Goal: Register for event/course: Register for event/course

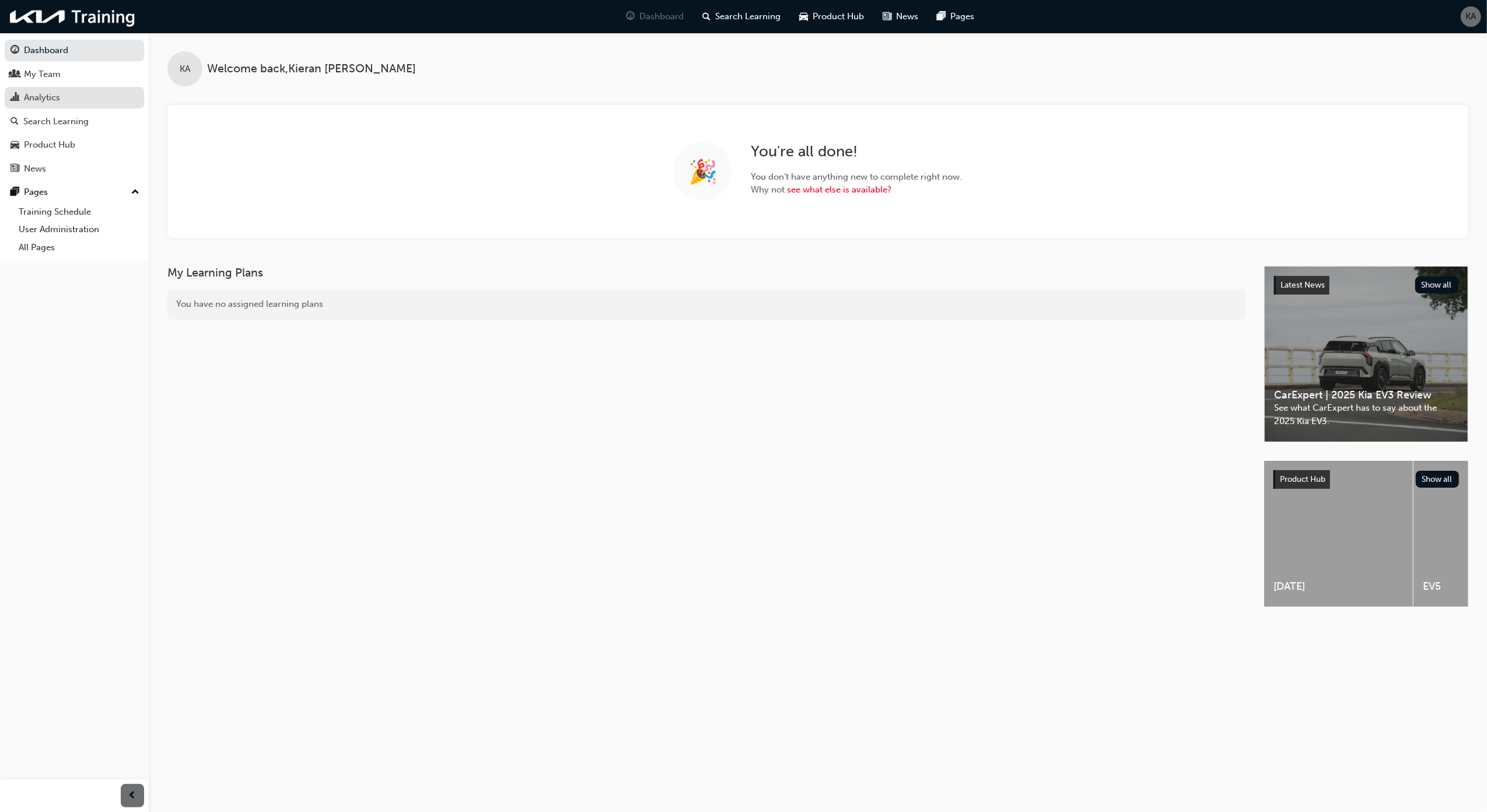
click at [96, 91] on div "Analytics" at bounding box center [74, 98] width 128 height 14
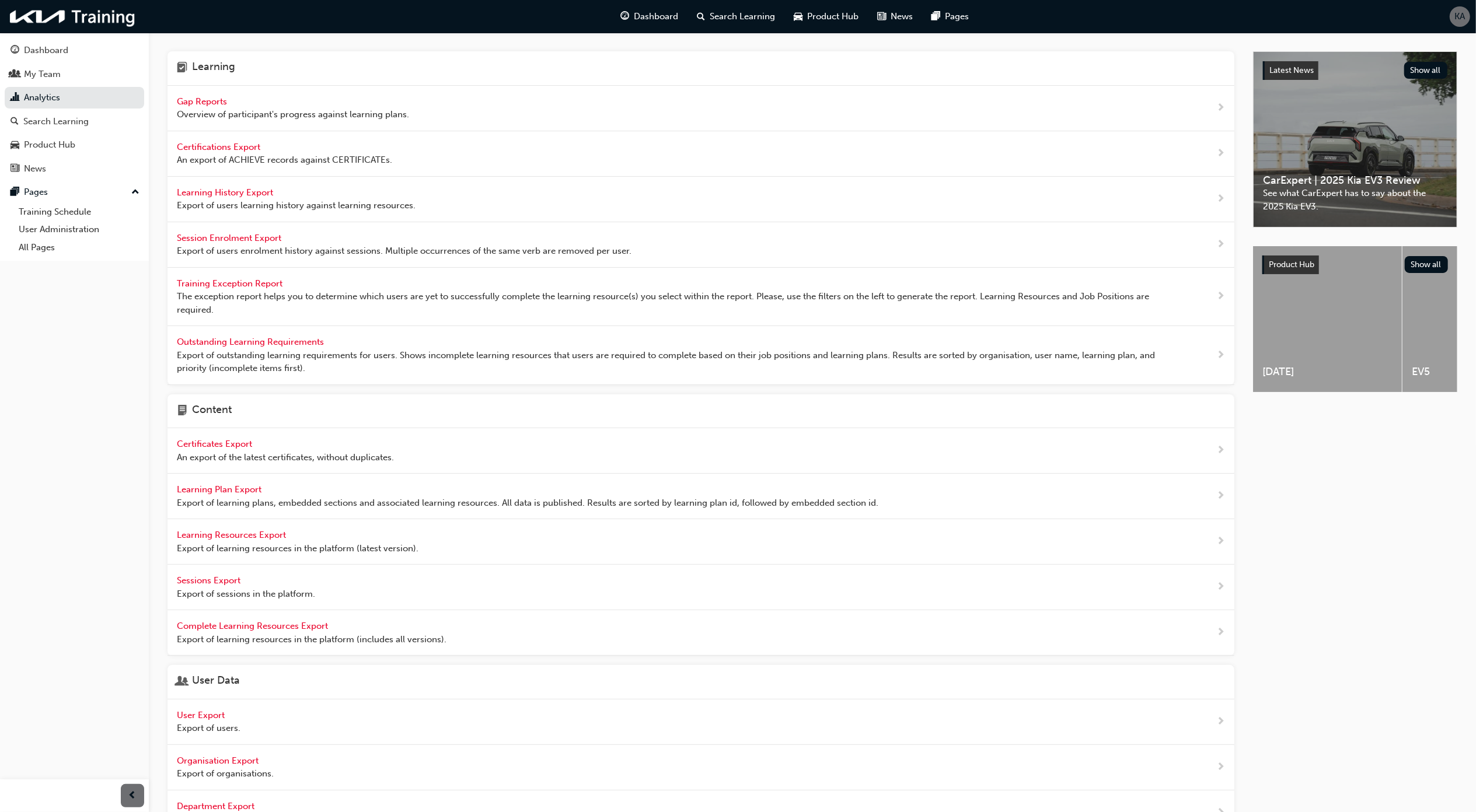
click at [222, 100] on span "Gap Reports" at bounding box center [203, 101] width 53 height 11
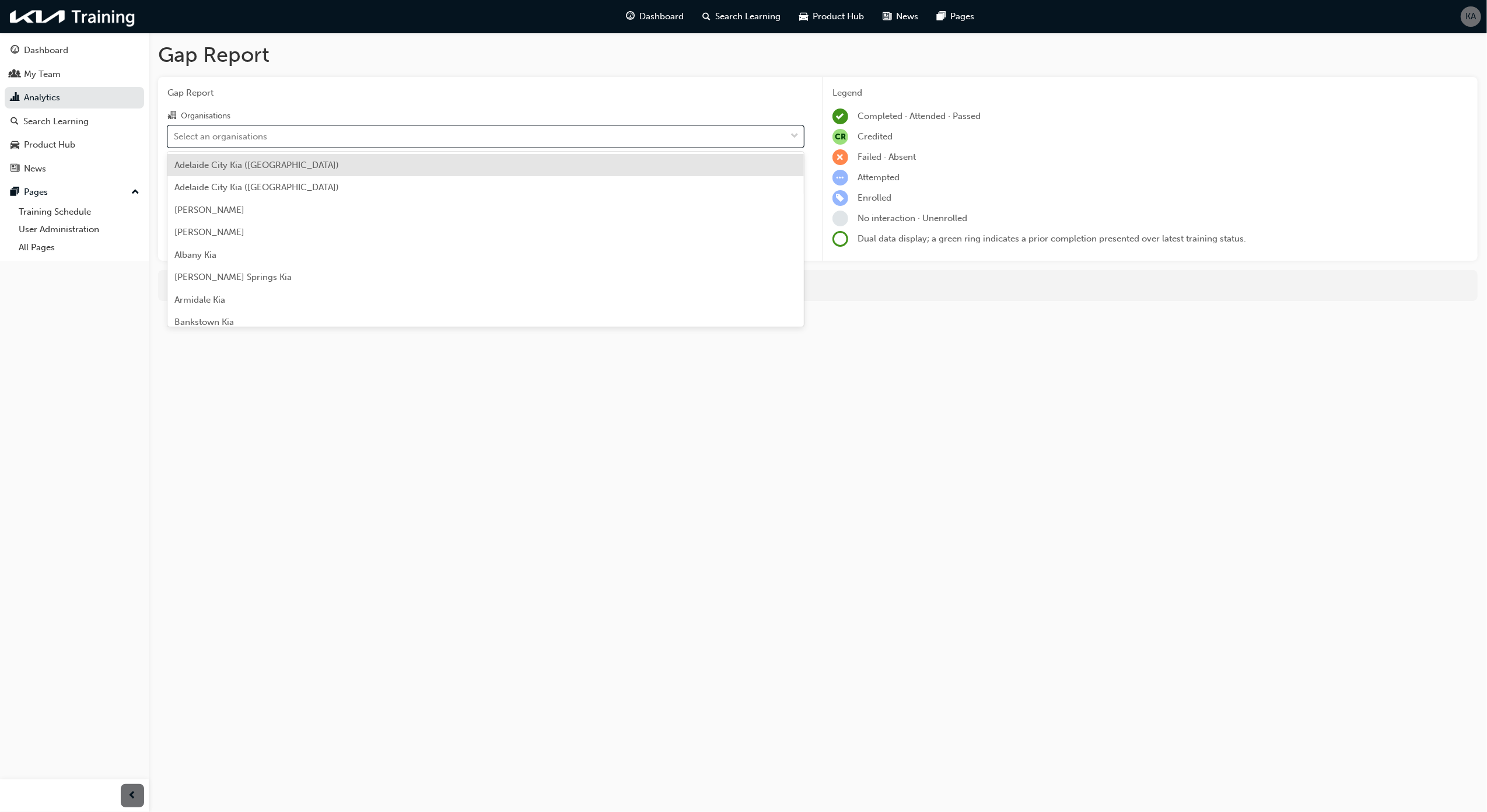
click at [252, 136] on div "Select an organisations" at bounding box center [220, 135] width 93 height 13
click at [175, 136] on input "Organisations option [GEOGRAPHIC_DATA] ([GEOGRAPHIC_DATA]) focused, 1 of 159. 1…" at bounding box center [174, 135] width 1 height 10
click at [516, 131] on div "Select an organisations" at bounding box center [476, 136] width 618 height 21
click at [175, 131] on input "Organisations option [GEOGRAPHIC_DATA] ([GEOGRAPHIC_DATA]) focused, 1 of 159. 1…" at bounding box center [174, 135] width 1 height 10
click at [487, 132] on div "Select an organisations" at bounding box center [476, 136] width 618 height 21
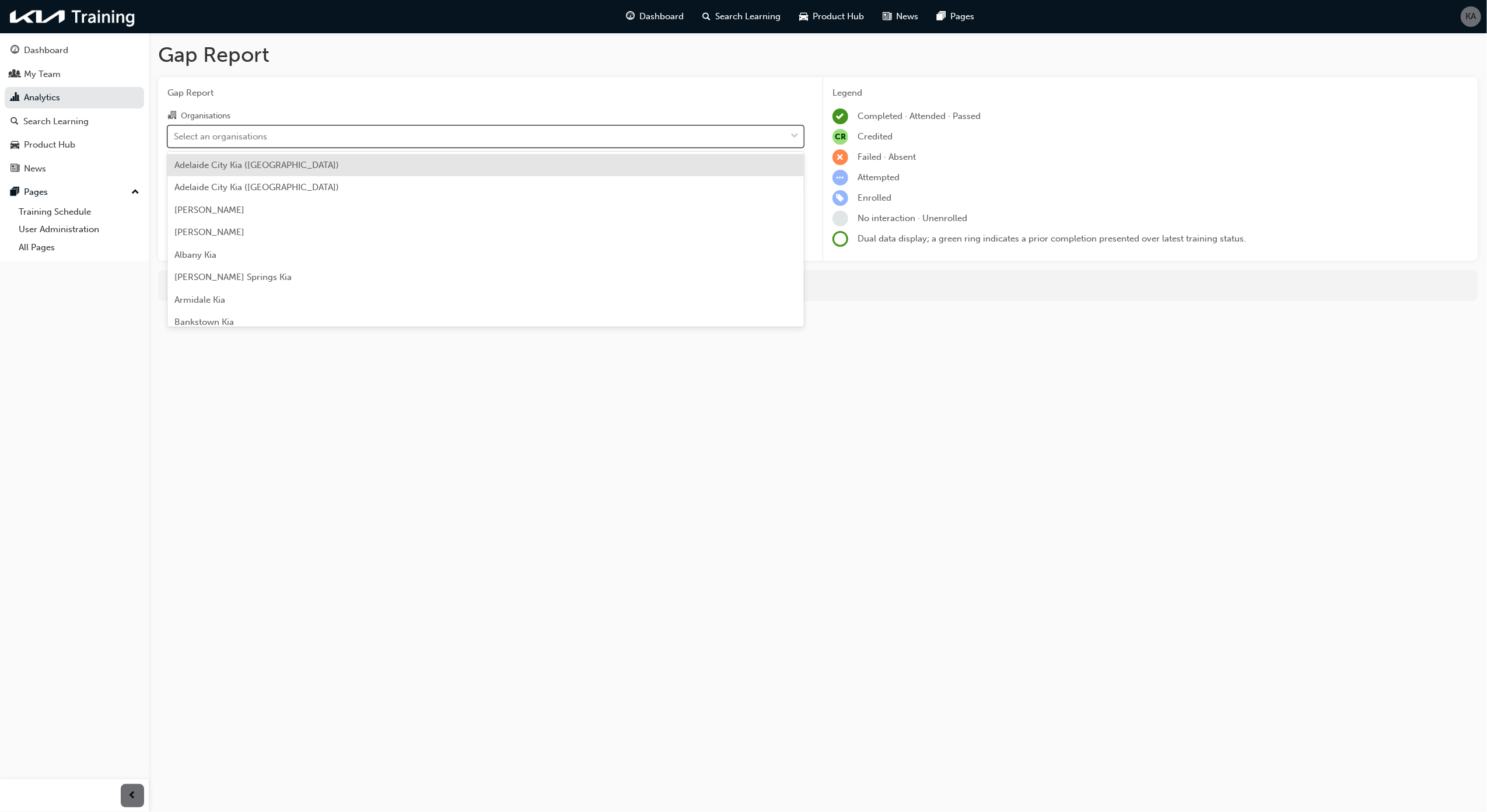
click at [175, 132] on input "Organisations option [GEOGRAPHIC_DATA] ([GEOGRAPHIC_DATA]) focused, 1 of 159. 1…" at bounding box center [174, 135] width 1 height 10
type input "new"
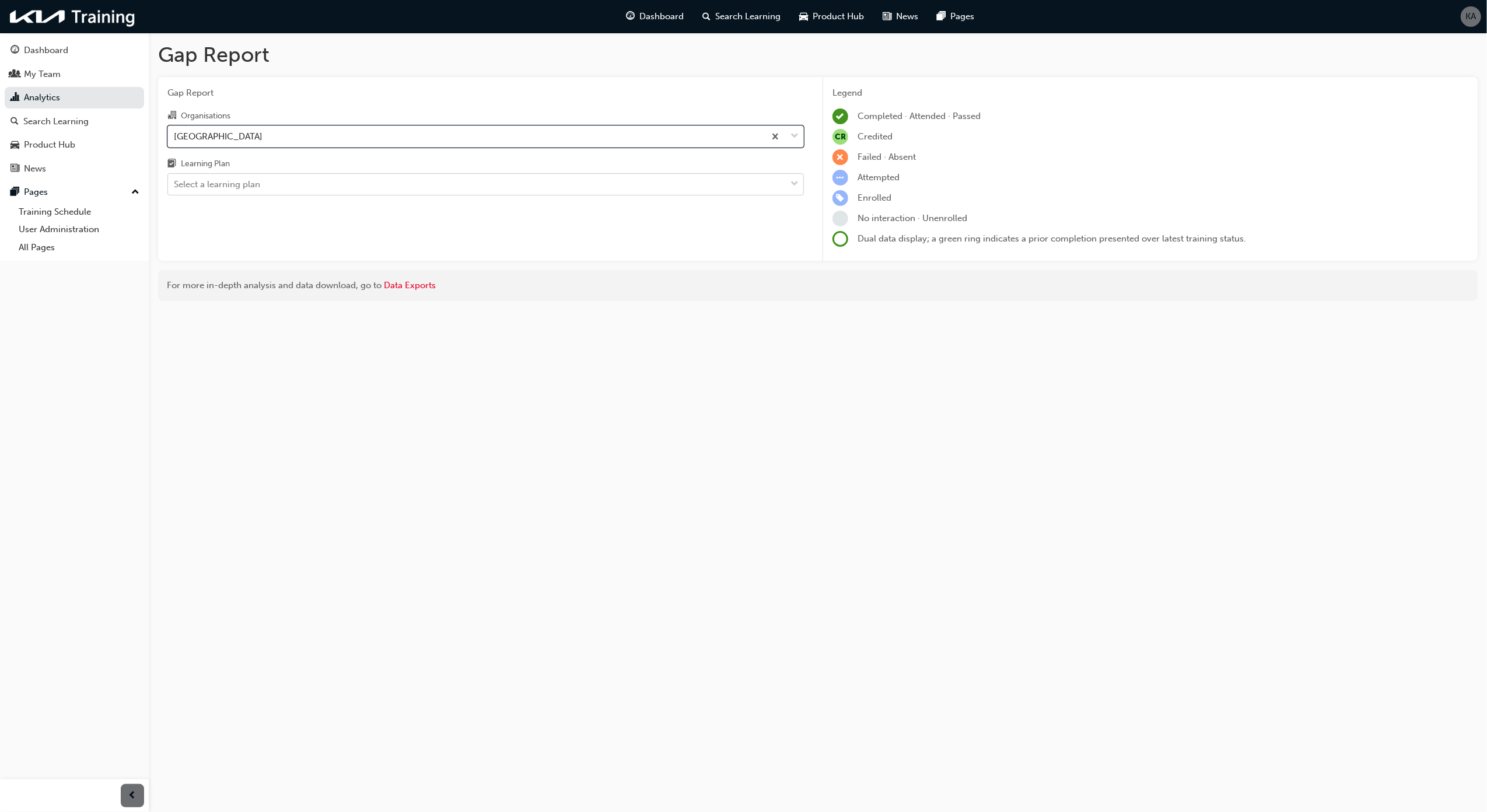
click at [225, 186] on div "Select a learning plan" at bounding box center [217, 184] width 86 height 13
click at [175, 186] on input "Learning Plan Select a learning plan" at bounding box center [174, 184] width 1 height 10
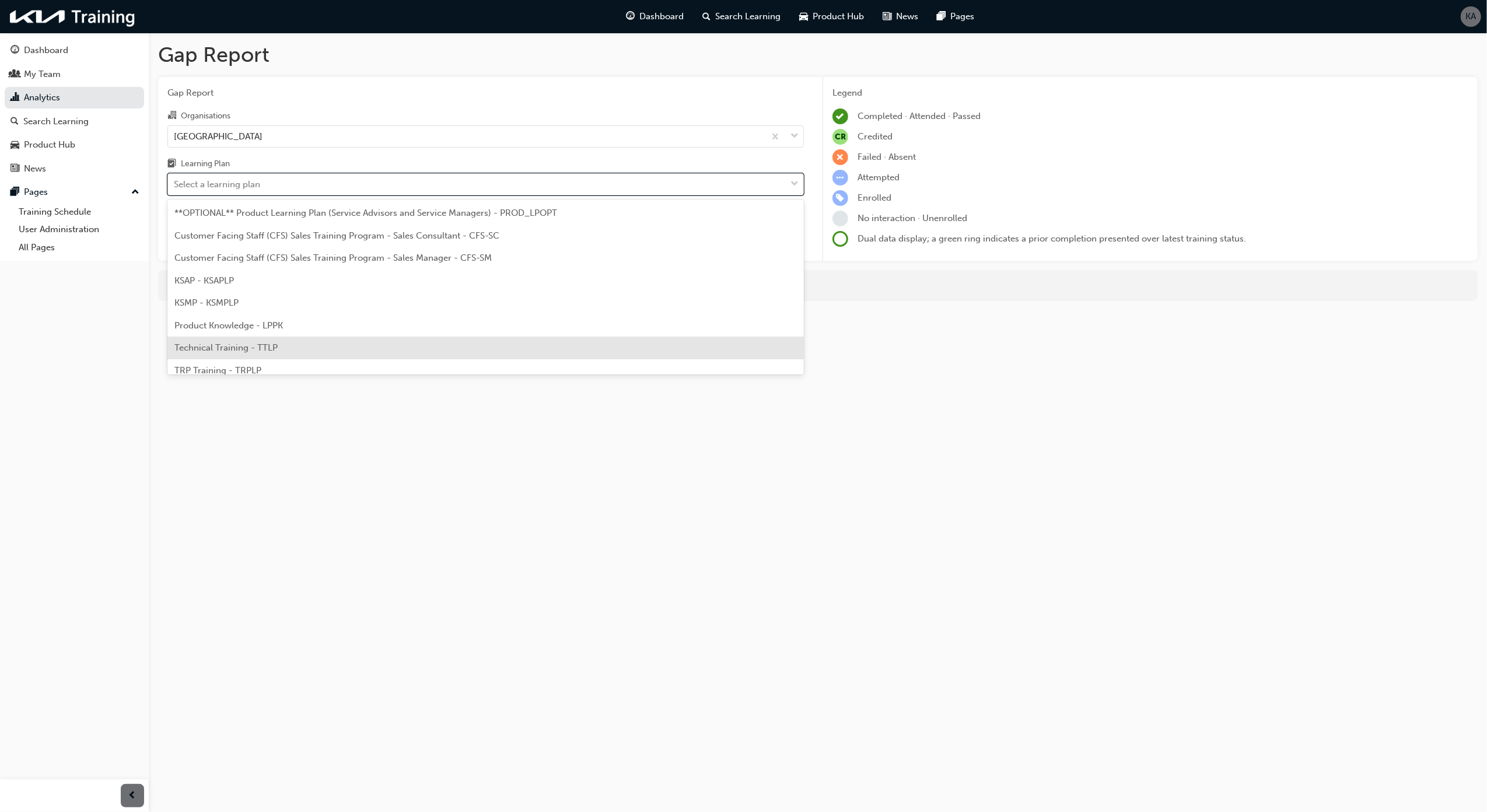
click at [322, 355] on div "Technical Training - TTLP" at bounding box center [486, 347] width 636 height 22
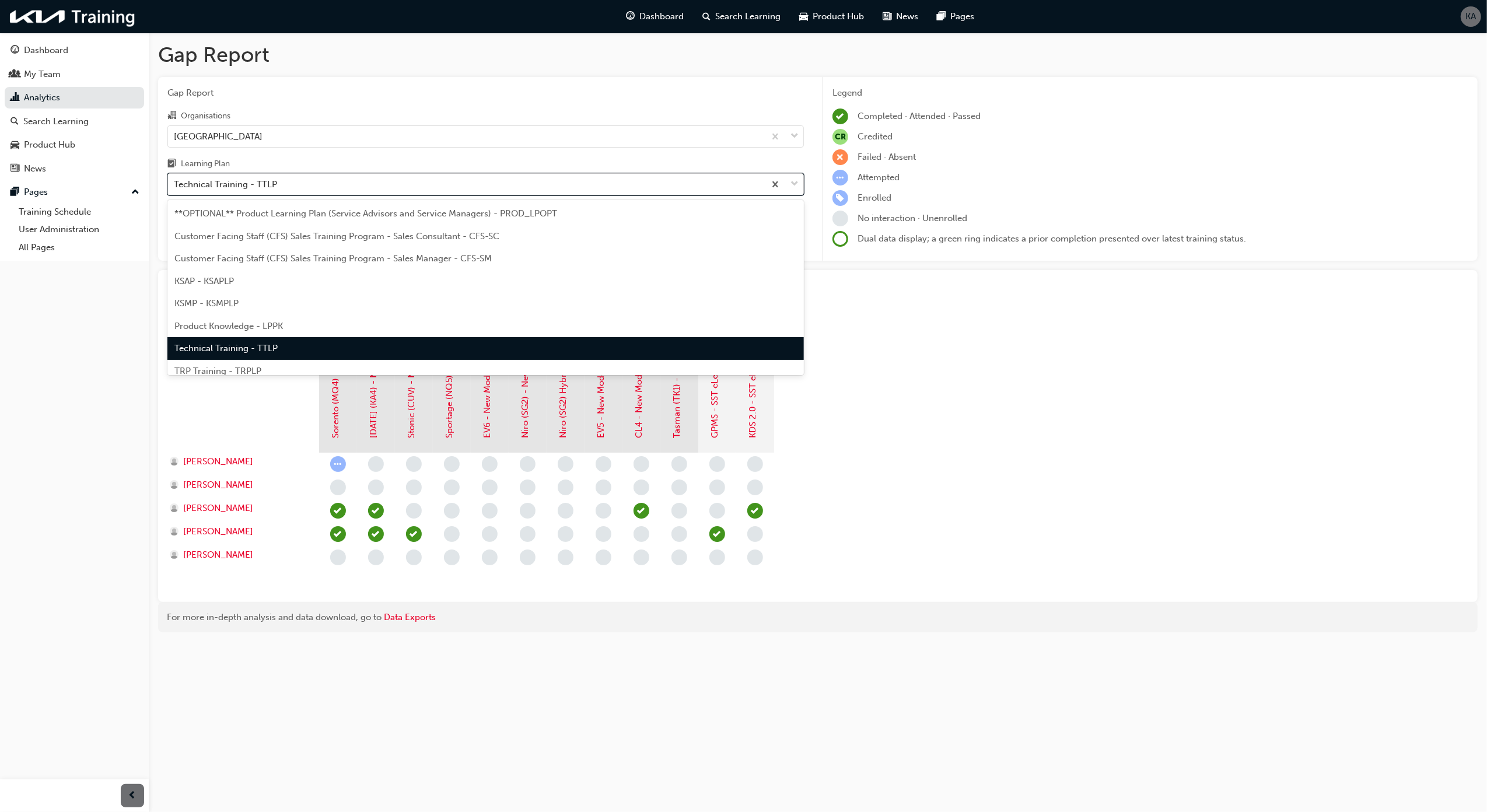
click at [318, 194] on div "Technical Training - TTLP" at bounding box center [466, 185] width 597 height 21
click at [175, 189] on input "Learning Plan option Technical Training - TTLP, selected. option Technical Trai…" at bounding box center [174, 184] width 1 height 10
click at [285, 363] on div "TRP Training - TRPLP" at bounding box center [486, 371] width 636 height 22
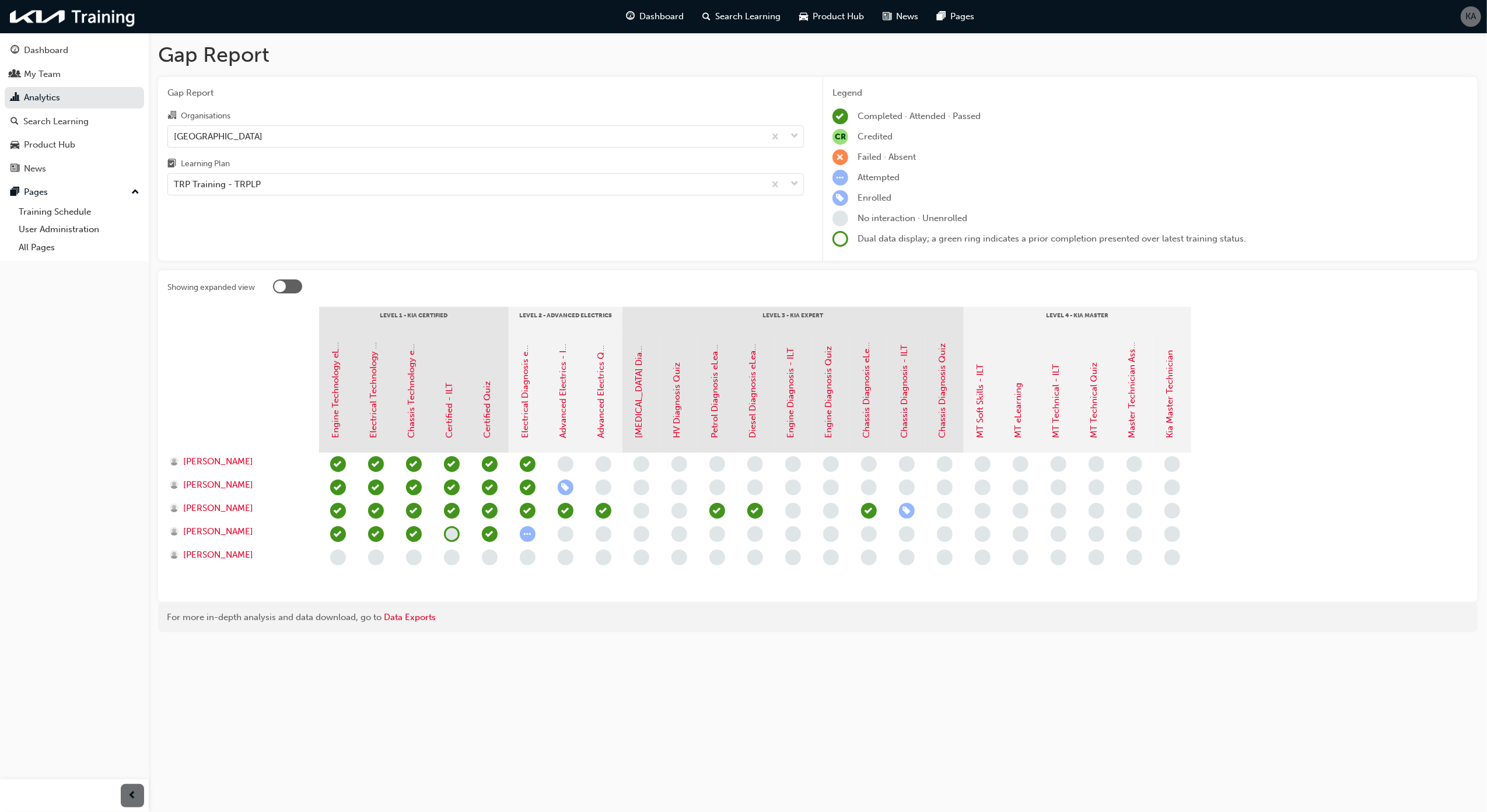
drag, startPoint x: 1255, startPoint y: 324, endPoint x: 1221, endPoint y: 448, distance: 128.6
click at [1255, 324] on section "Level 1 - Kia Certified Level 2 - Advanced Electrics Level 3 - Kia Expert Level…" at bounding box center [817, 449] width 1301 height 286
click at [282, 129] on div "[GEOGRAPHIC_DATA]" at bounding box center [466, 136] width 597 height 21
click at [175, 131] on input "Organisations [GEOGRAPHIC_DATA]" at bounding box center [174, 135] width 1 height 10
type input "m"
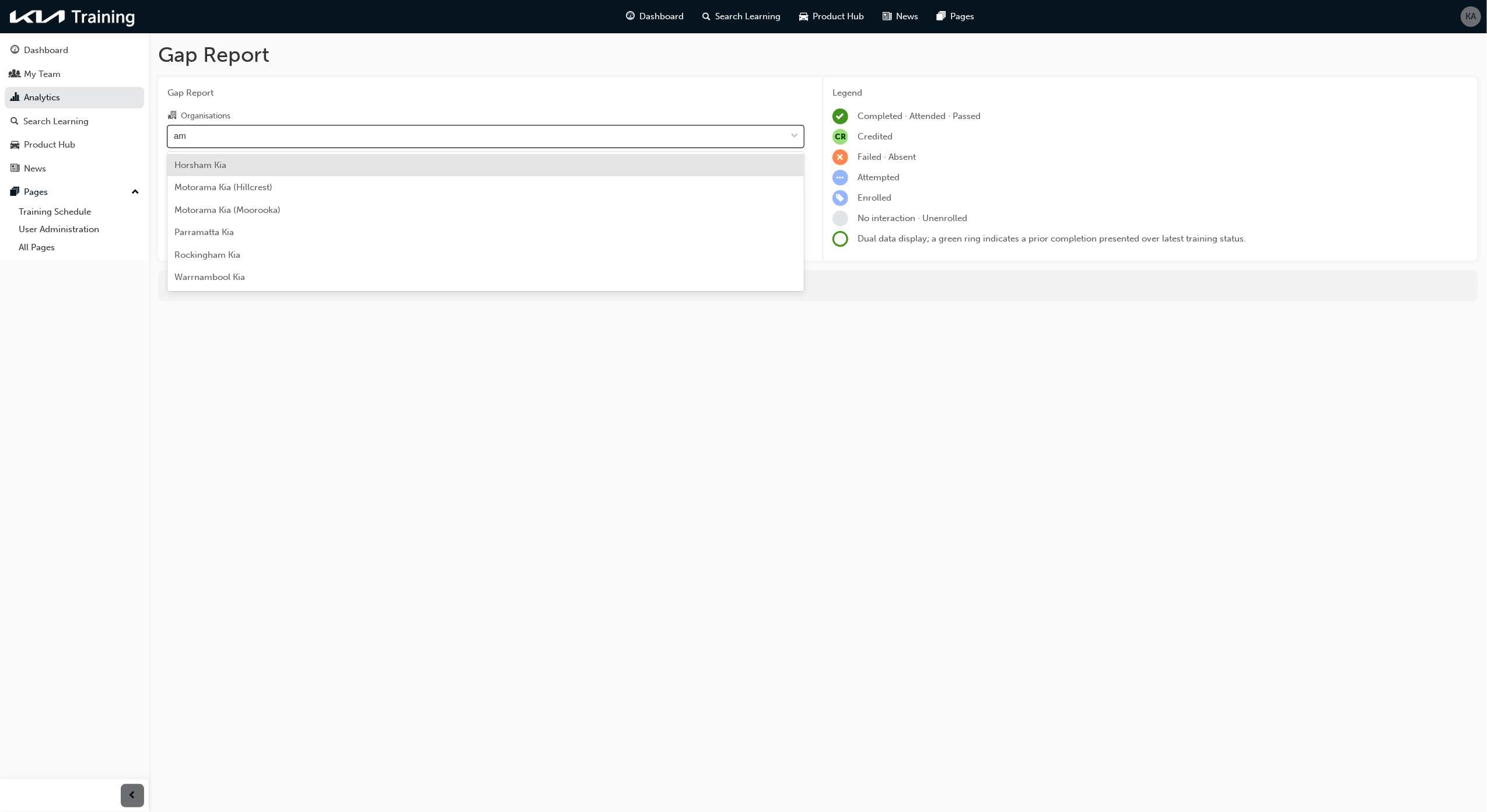
type input "a"
type input "mait"
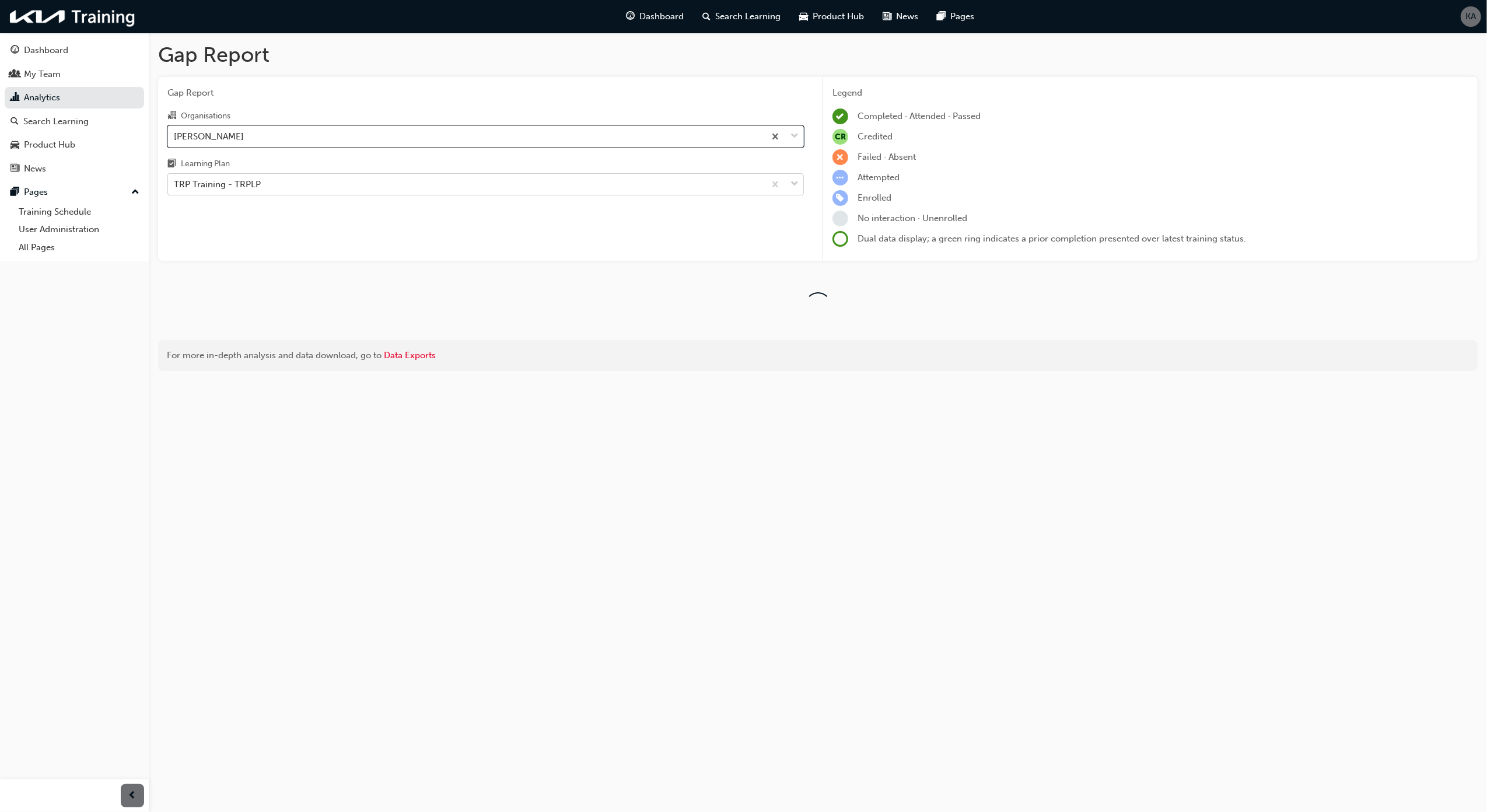
click at [451, 183] on div "TRP Training - TRPLP" at bounding box center [466, 185] width 597 height 21
click at [175, 183] on input "Learning Plan TRP Training - TRPLP" at bounding box center [174, 184] width 1 height 10
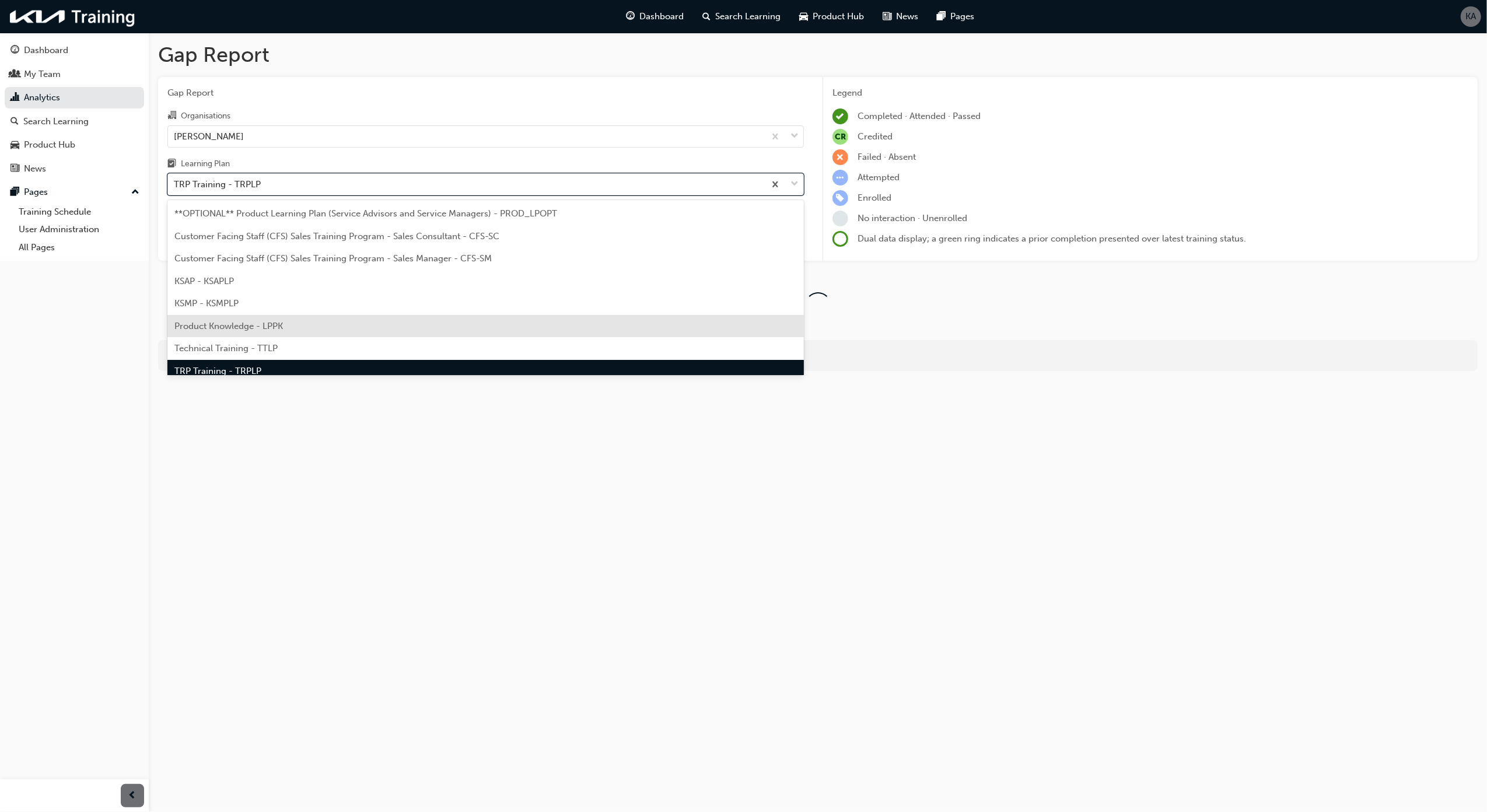
scroll to position [31, 0]
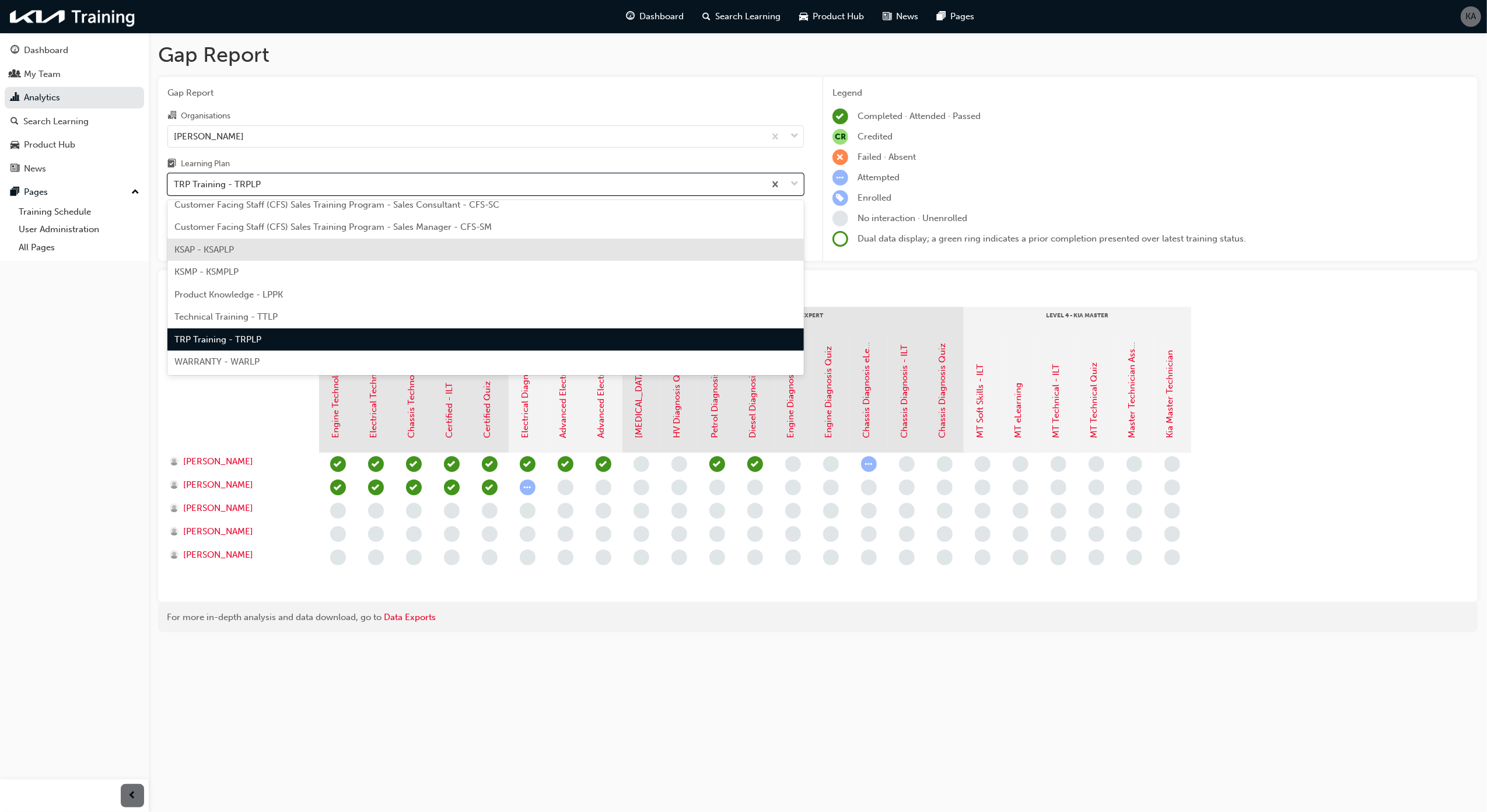
click at [368, 245] on div "KSAP - KSAPLP" at bounding box center [486, 249] width 636 height 22
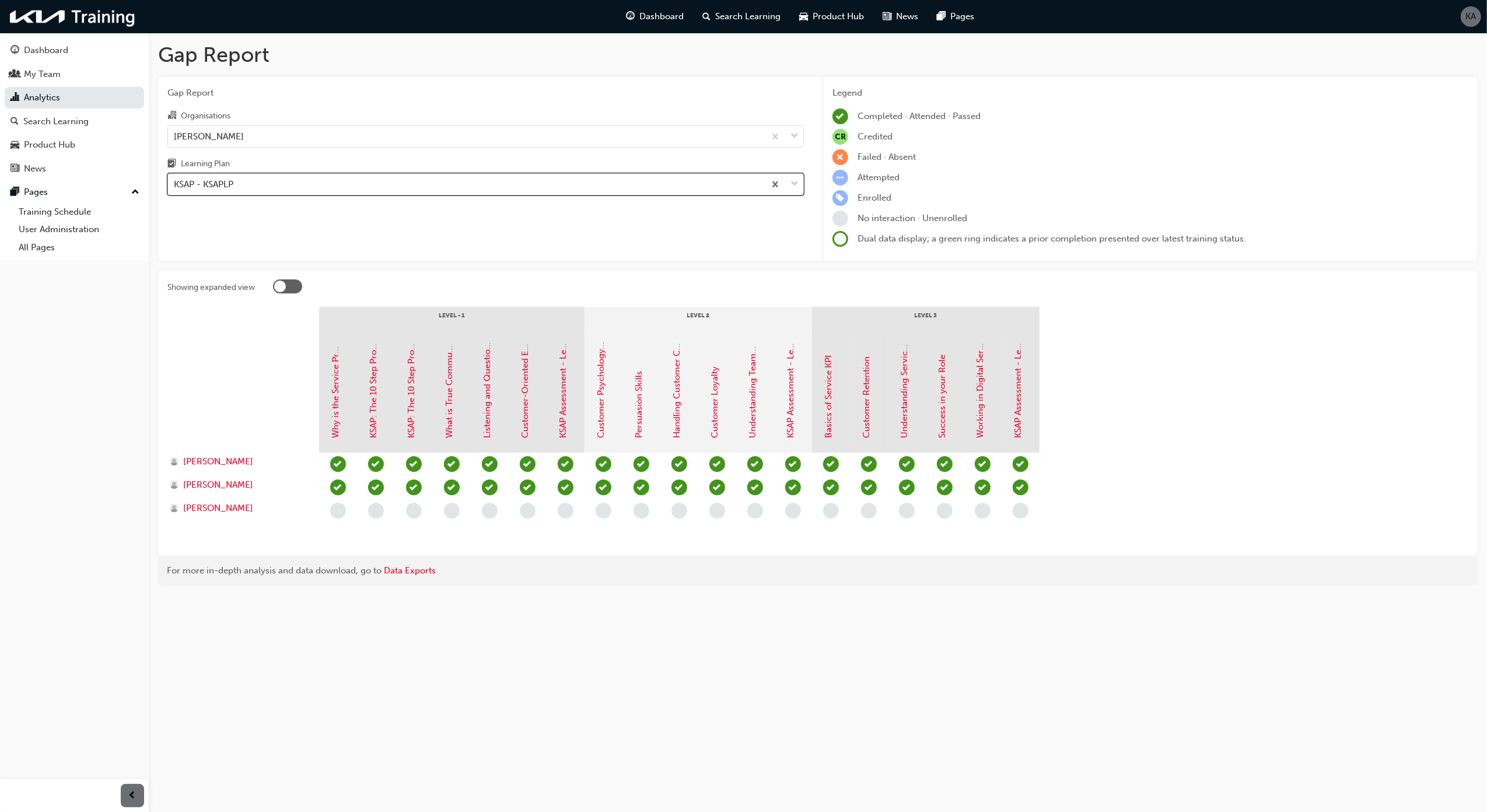
click at [363, 189] on div "KSAP - KSAPLP" at bounding box center [466, 185] width 597 height 21
click at [175, 189] on input "Learning Plan option KSAP - KSAPLP, selected. 0 results available. Select is fo…" at bounding box center [174, 184] width 1 height 10
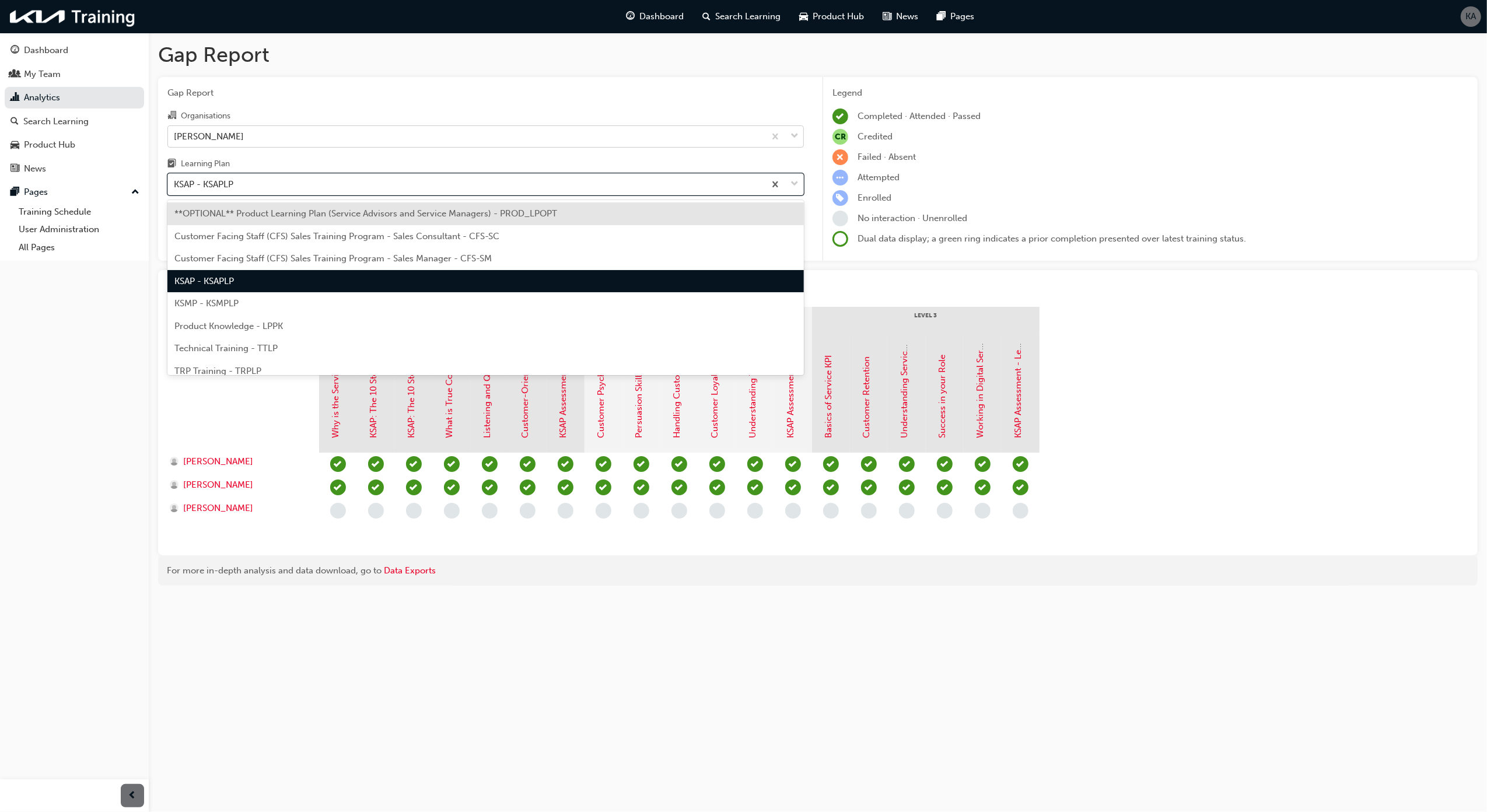
click at [325, 129] on div "[PERSON_NAME]" at bounding box center [466, 136] width 597 height 21
click at [175, 131] on input "Organisations [PERSON_NAME]" at bounding box center [174, 135] width 1 height 10
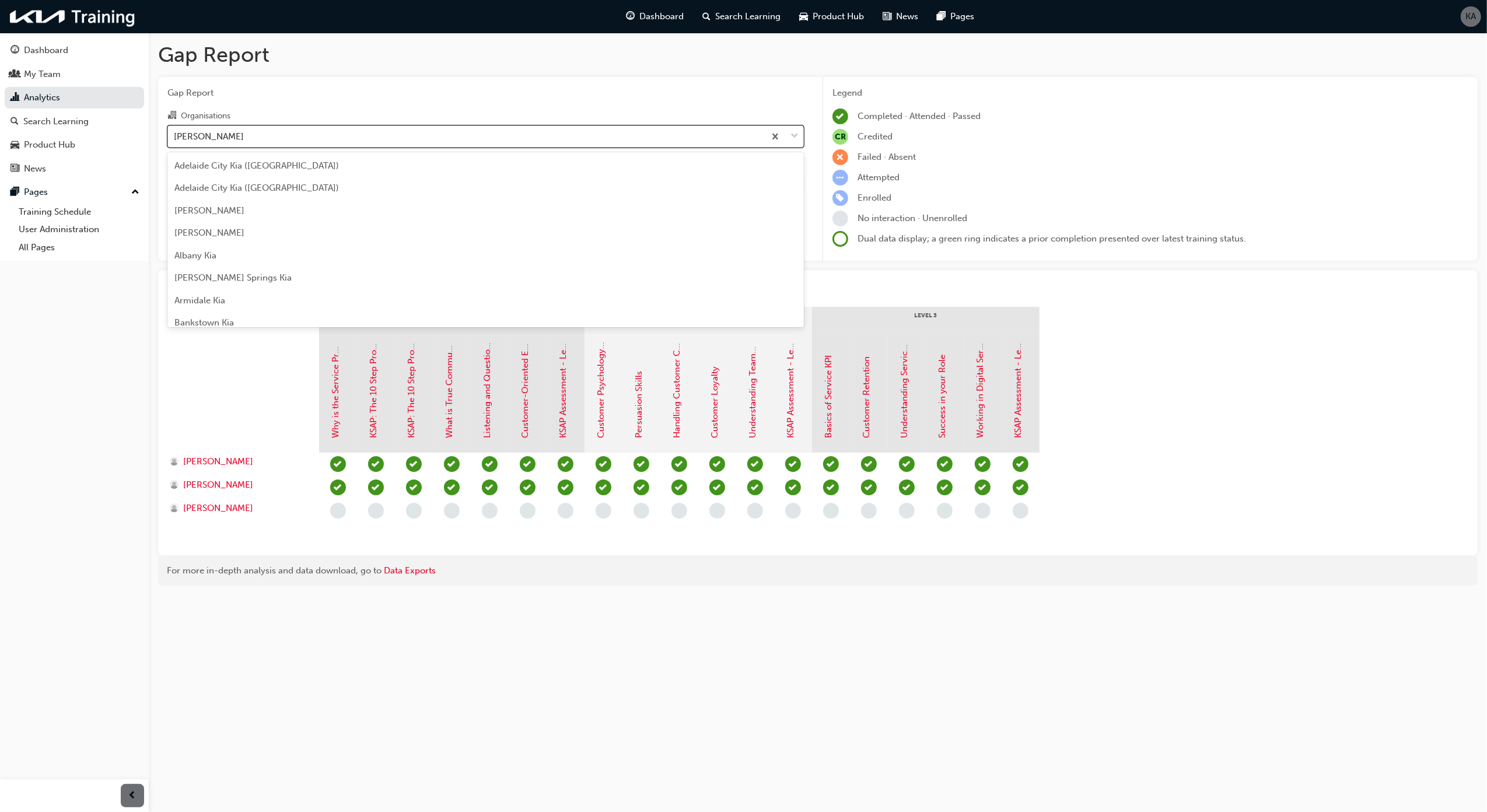
scroll to position [1632, 0]
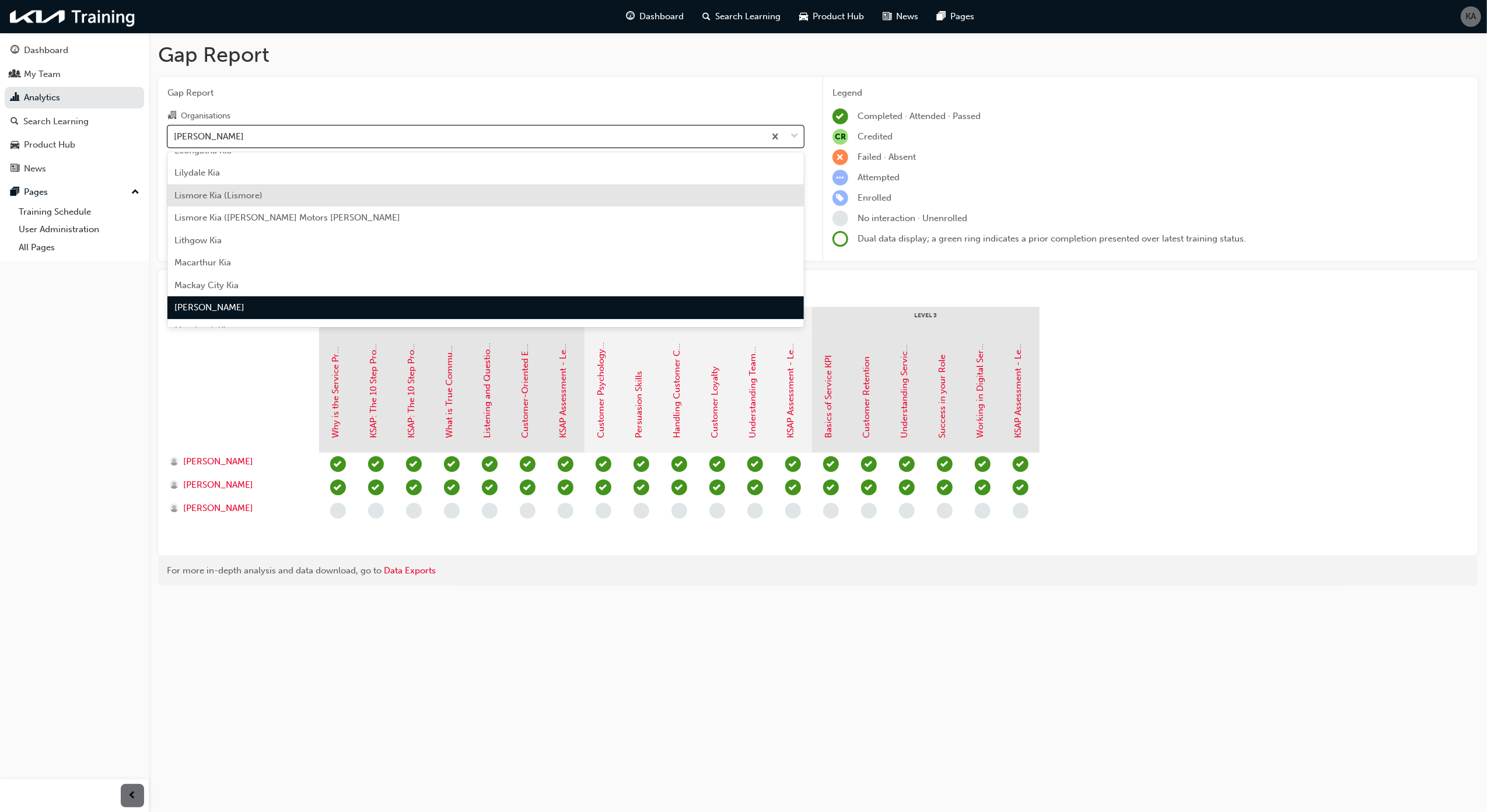
click at [1226, 469] on section "Level - 1 Level 2 Level 3 Why is the Service Process Important? KSAP: The 10 St…" at bounding box center [817, 426] width 1301 height 239
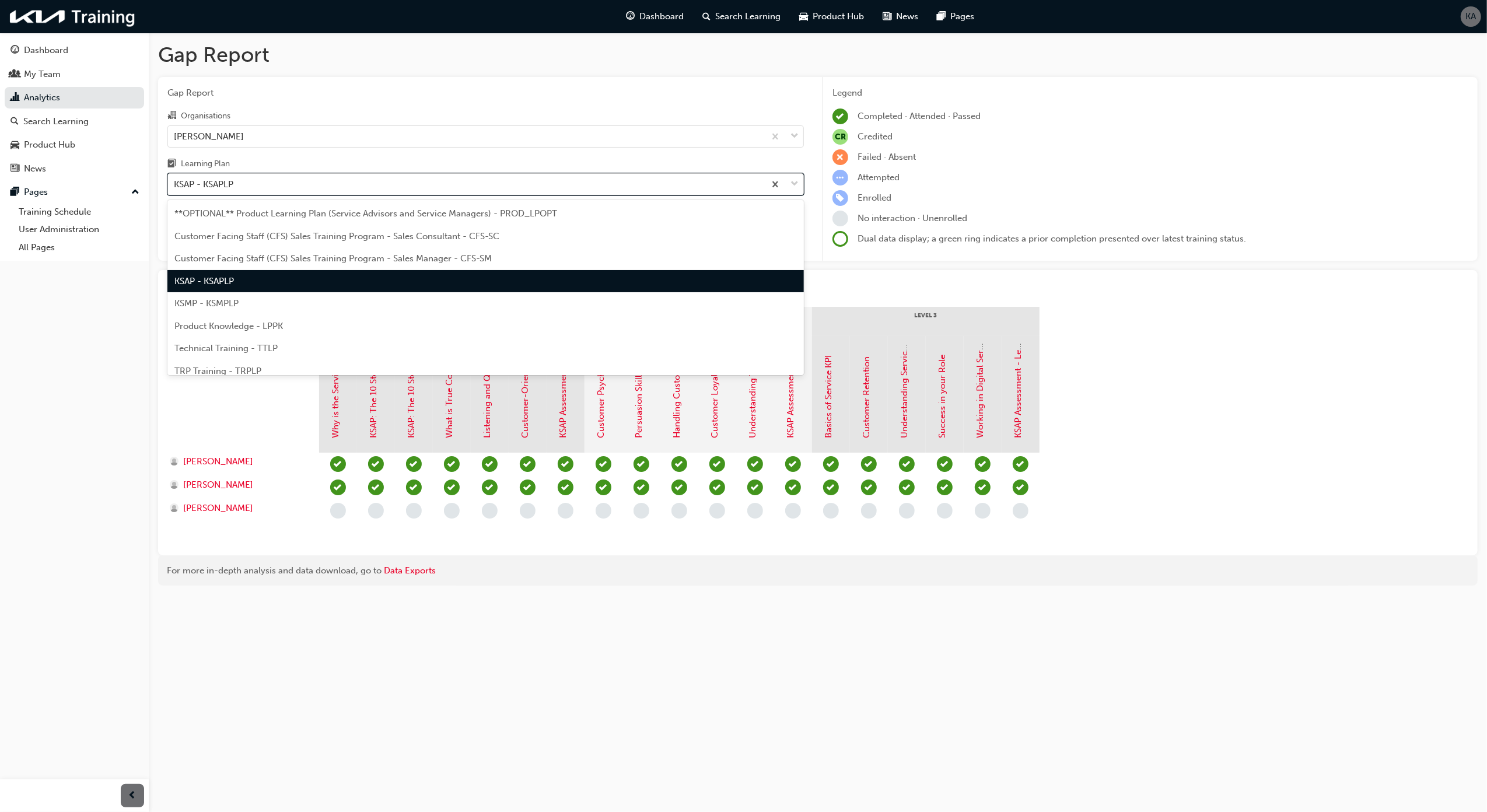
click at [346, 192] on div "KSAP - KSAPLP" at bounding box center [466, 185] width 597 height 21
click at [175, 189] on input "Learning Plan option KSAP - KSAPLP, selected. option KSAP - KSAPLP focused, 4 o…" at bounding box center [174, 184] width 1 height 10
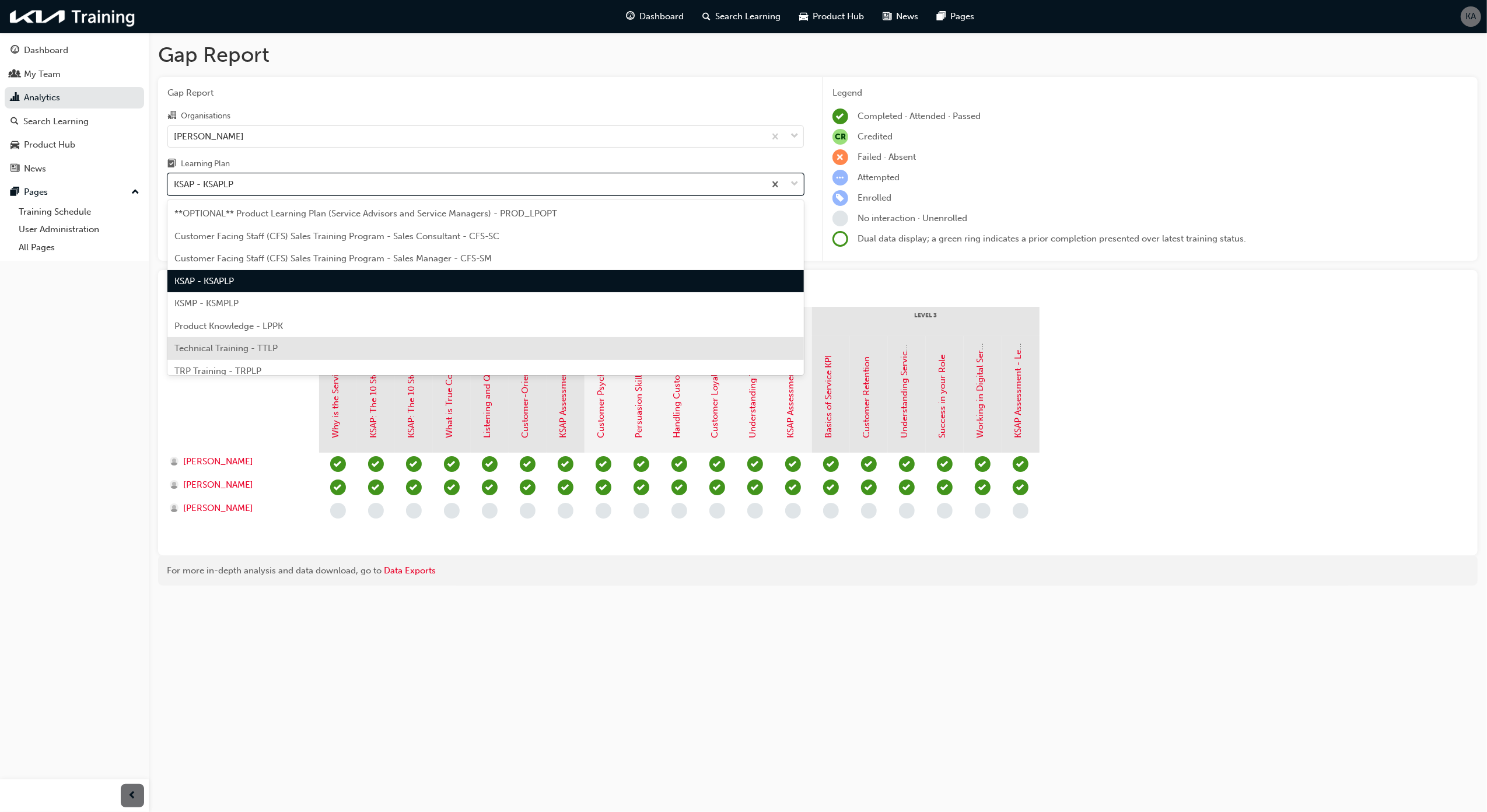
click at [333, 356] on div "Technical Training - TTLP" at bounding box center [486, 348] width 636 height 22
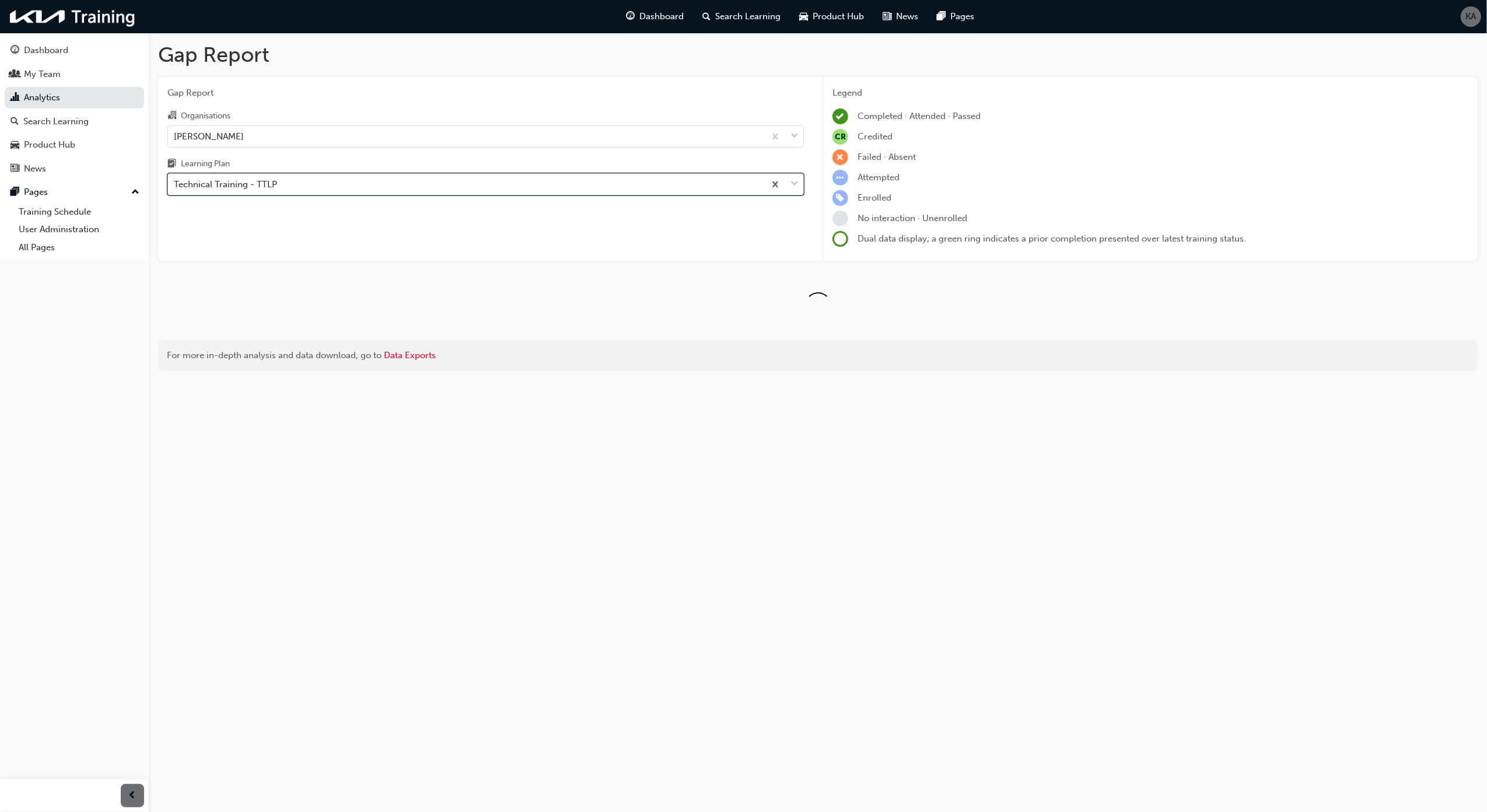
click at [307, 185] on div "Technical Training - TTLP" at bounding box center [466, 185] width 597 height 21
click at [175, 185] on input "Learning Plan option Technical Training - TTLP, selected. 0 results available. …" at bounding box center [174, 184] width 1 height 10
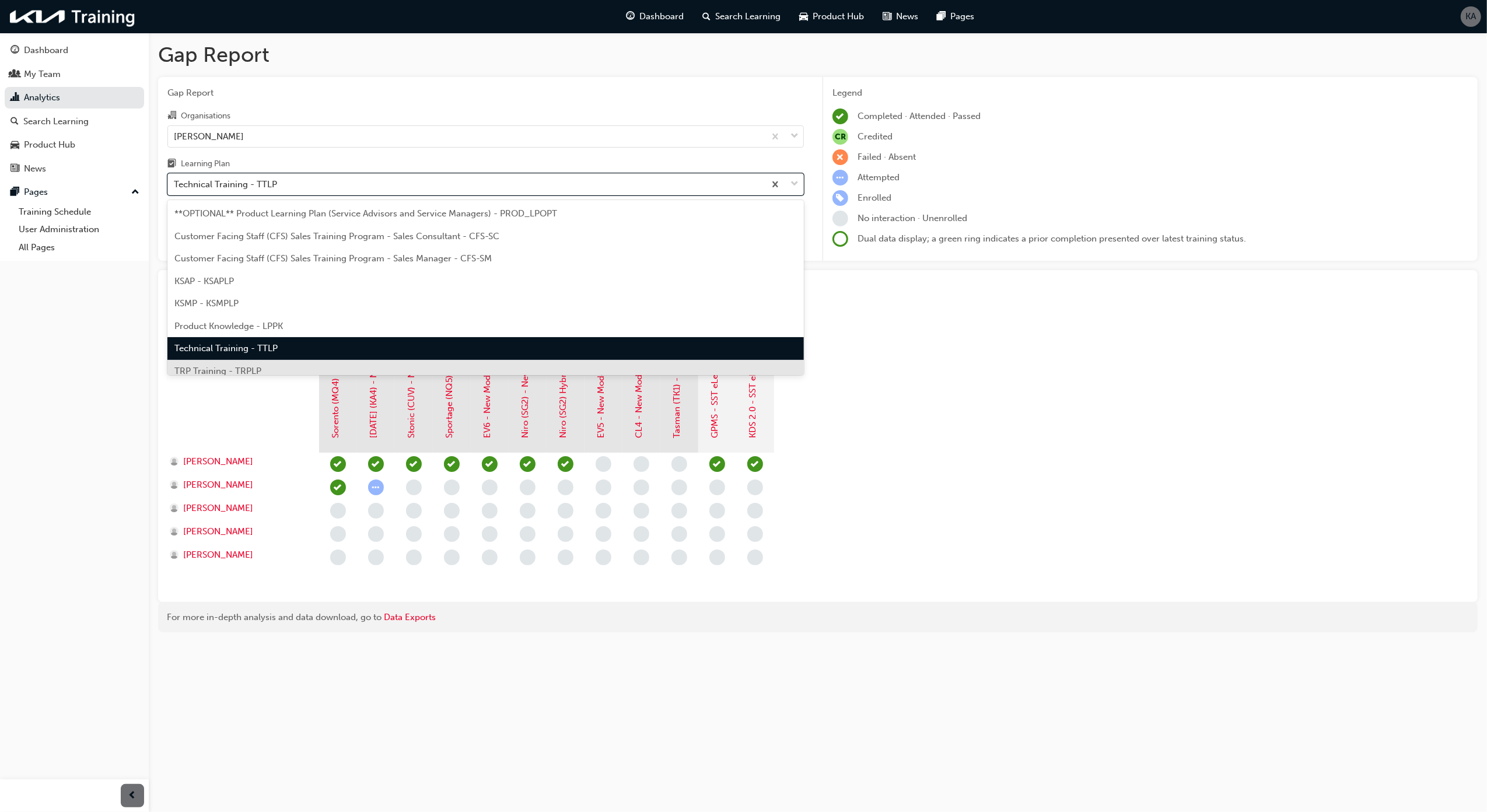
click at [251, 362] on div "TRP Training - TRPLP" at bounding box center [486, 371] width 636 height 22
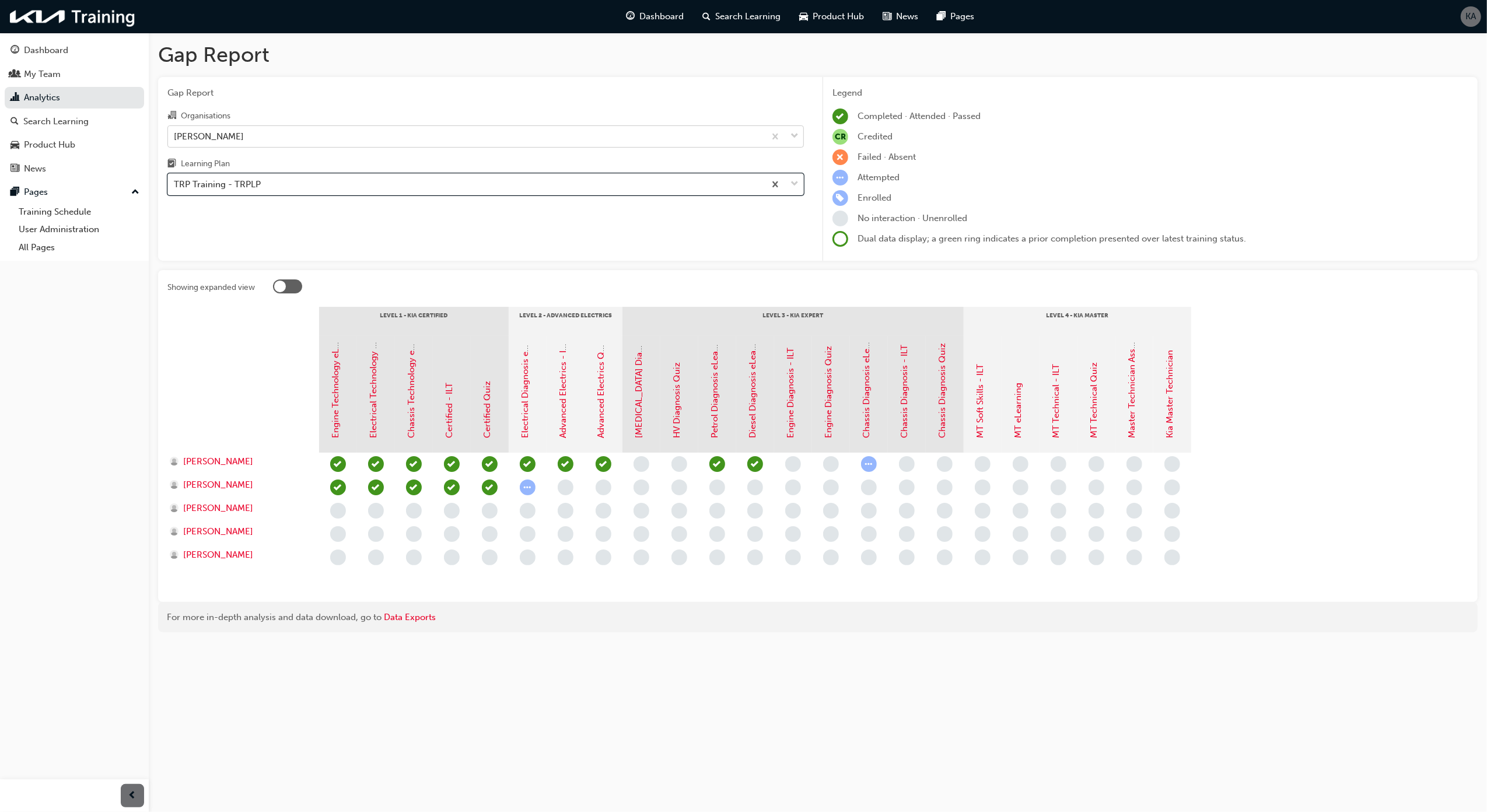
click at [264, 132] on div "[PERSON_NAME]" at bounding box center [466, 136] width 597 height 21
click at [175, 132] on input "Organisations [PERSON_NAME]" at bounding box center [174, 135] width 1 height 10
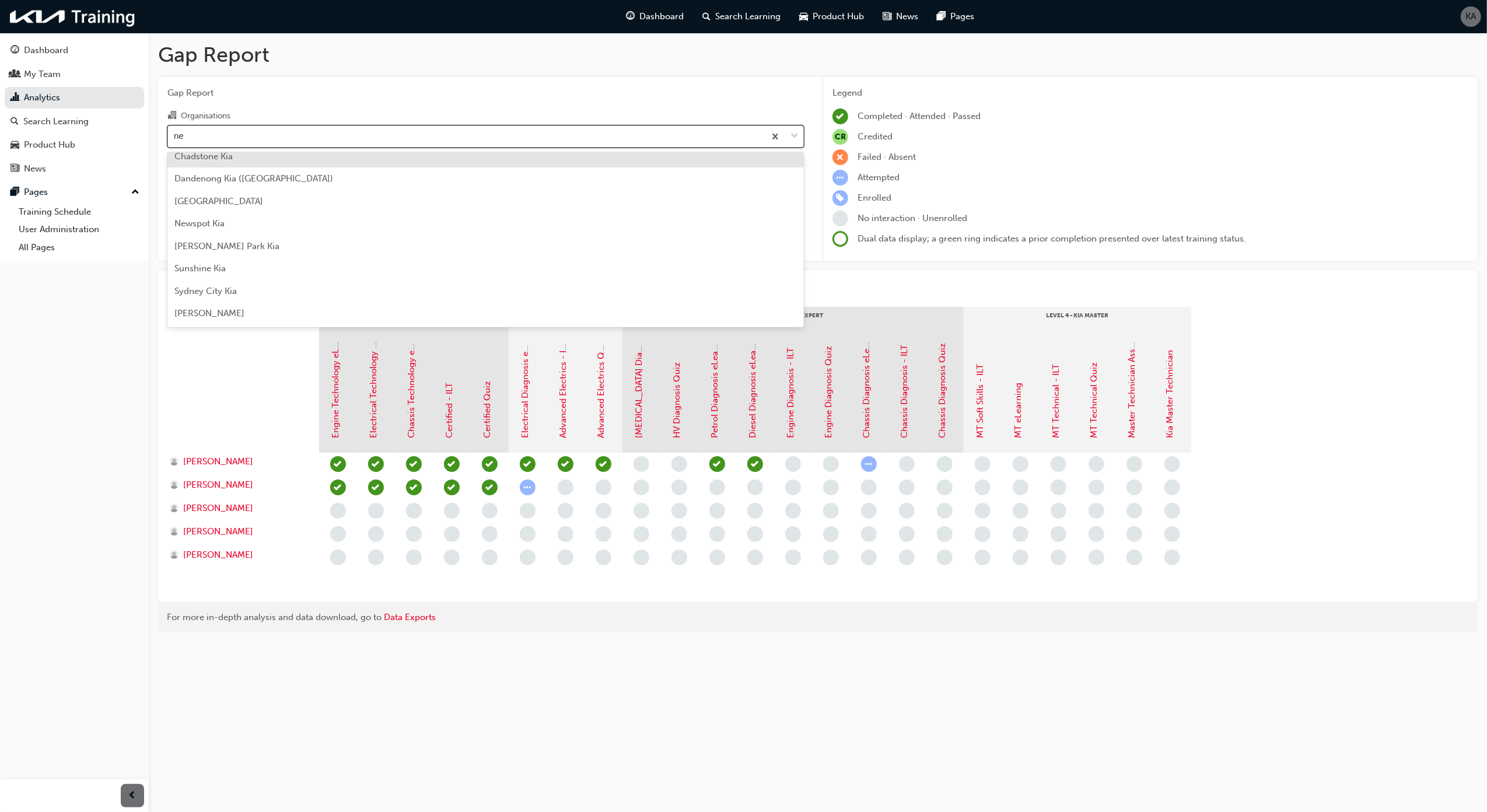
scroll to position [9, 0]
type input "new"
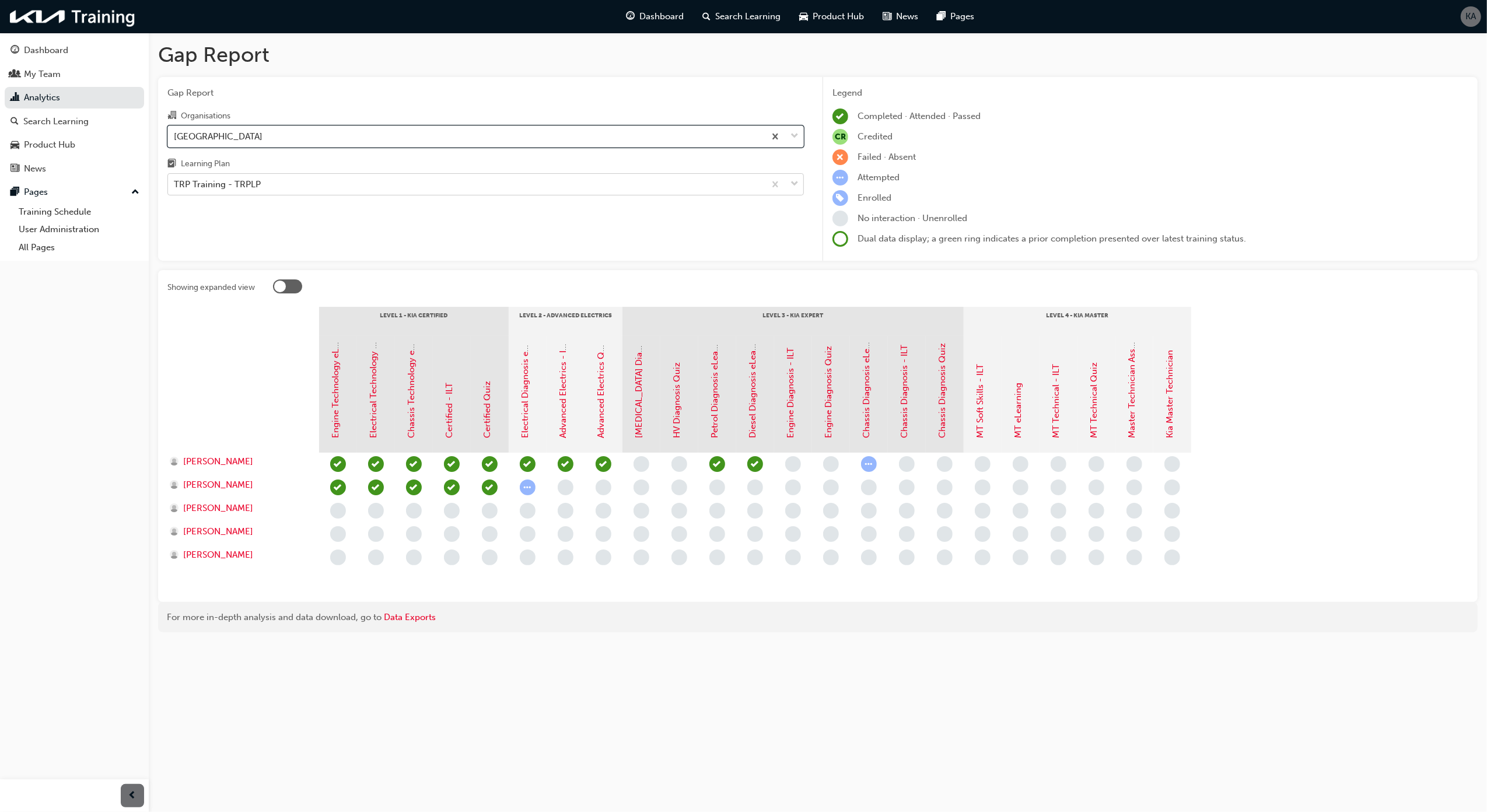
click at [394, 190] on div "TRP Training - TRPLP" at bounding box center [466, 185] width 597 height 21
click at [175, 189] on input "Learning Plan TRP Training - TRPLP" at bounding box center [174, 184] width 1 height 10
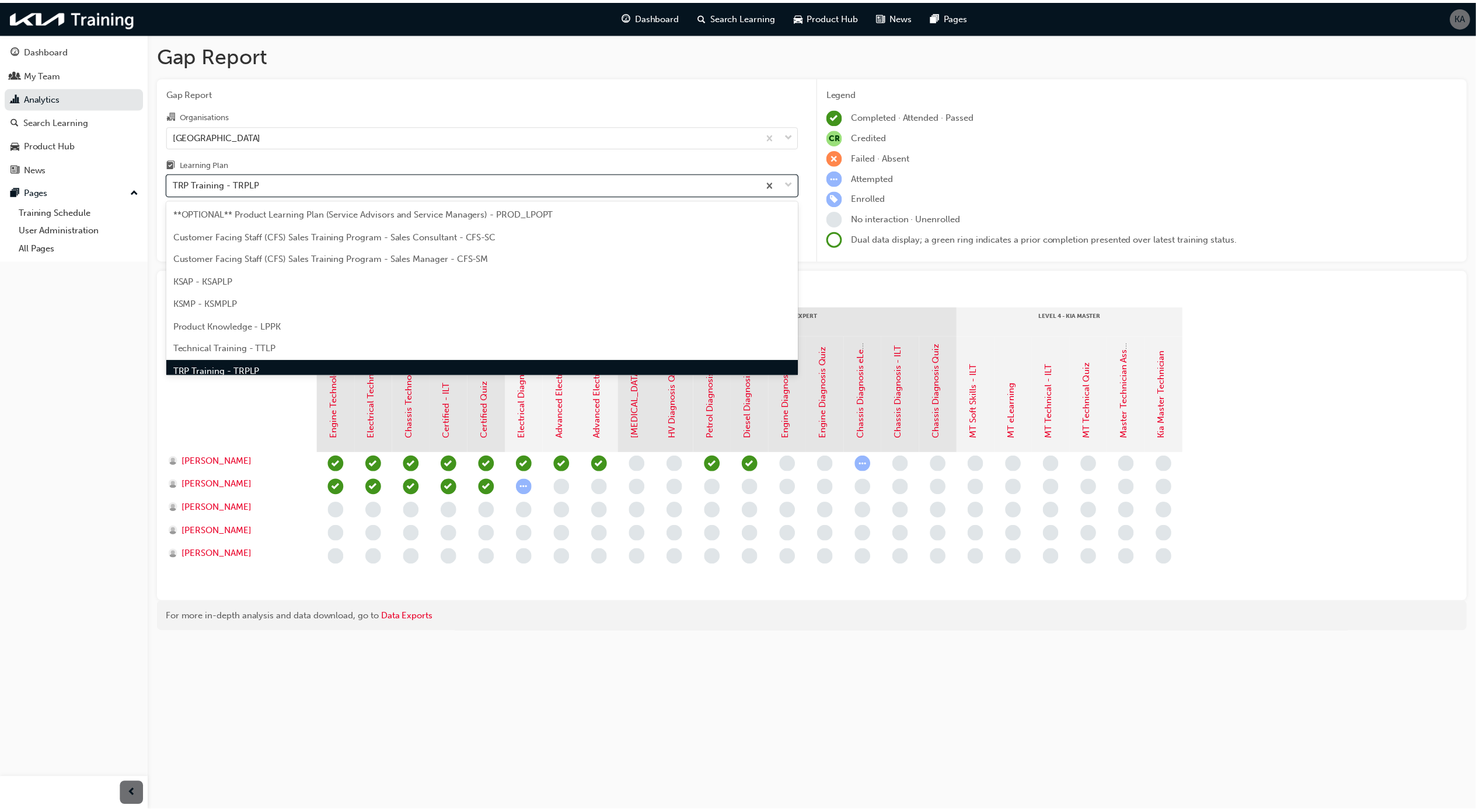
scroll to position [15, 0]
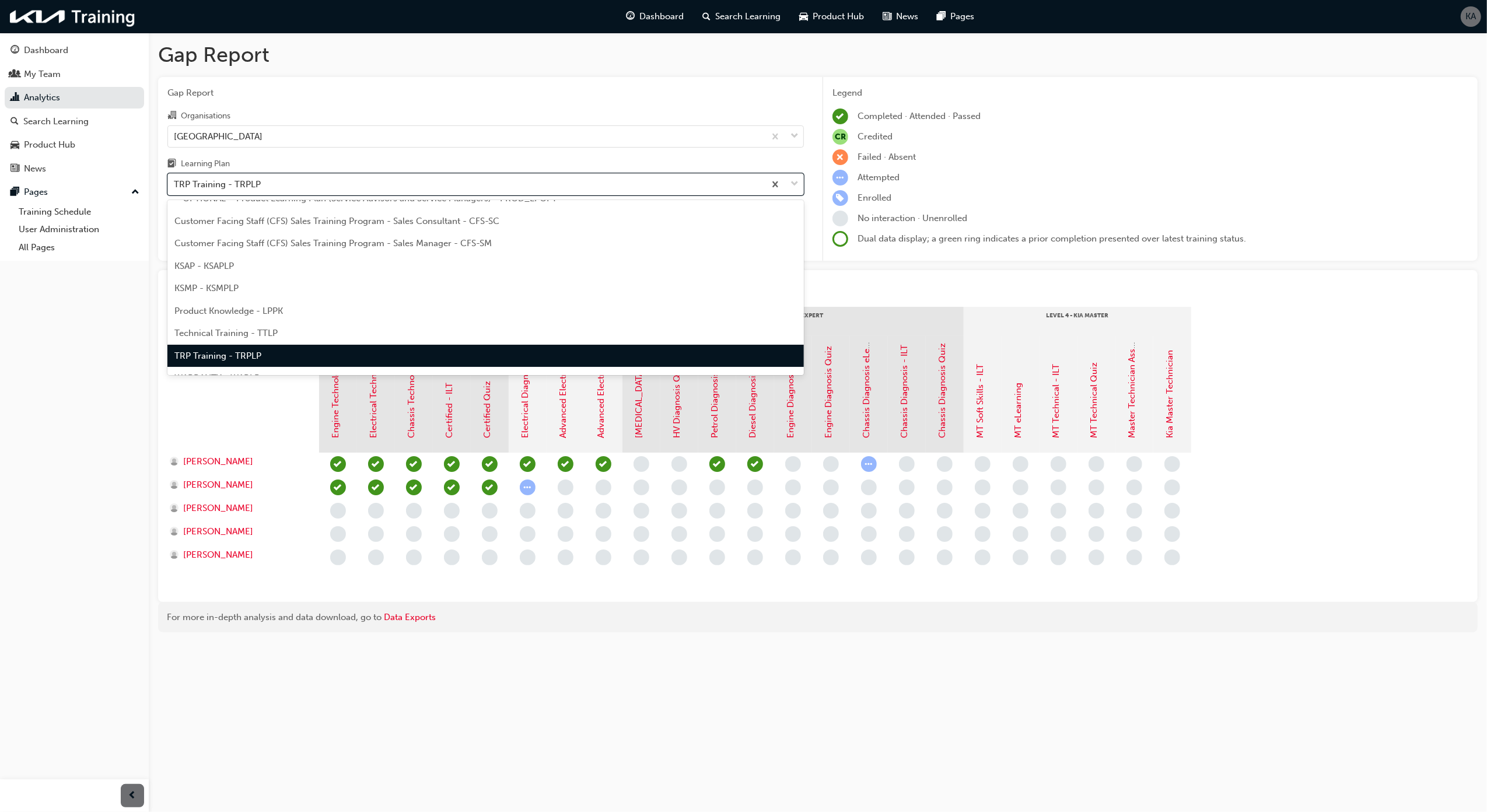
click at [234, 352] on span "TRP Training - TRPLP" at bounding box center [218, 356] width 87 height 11
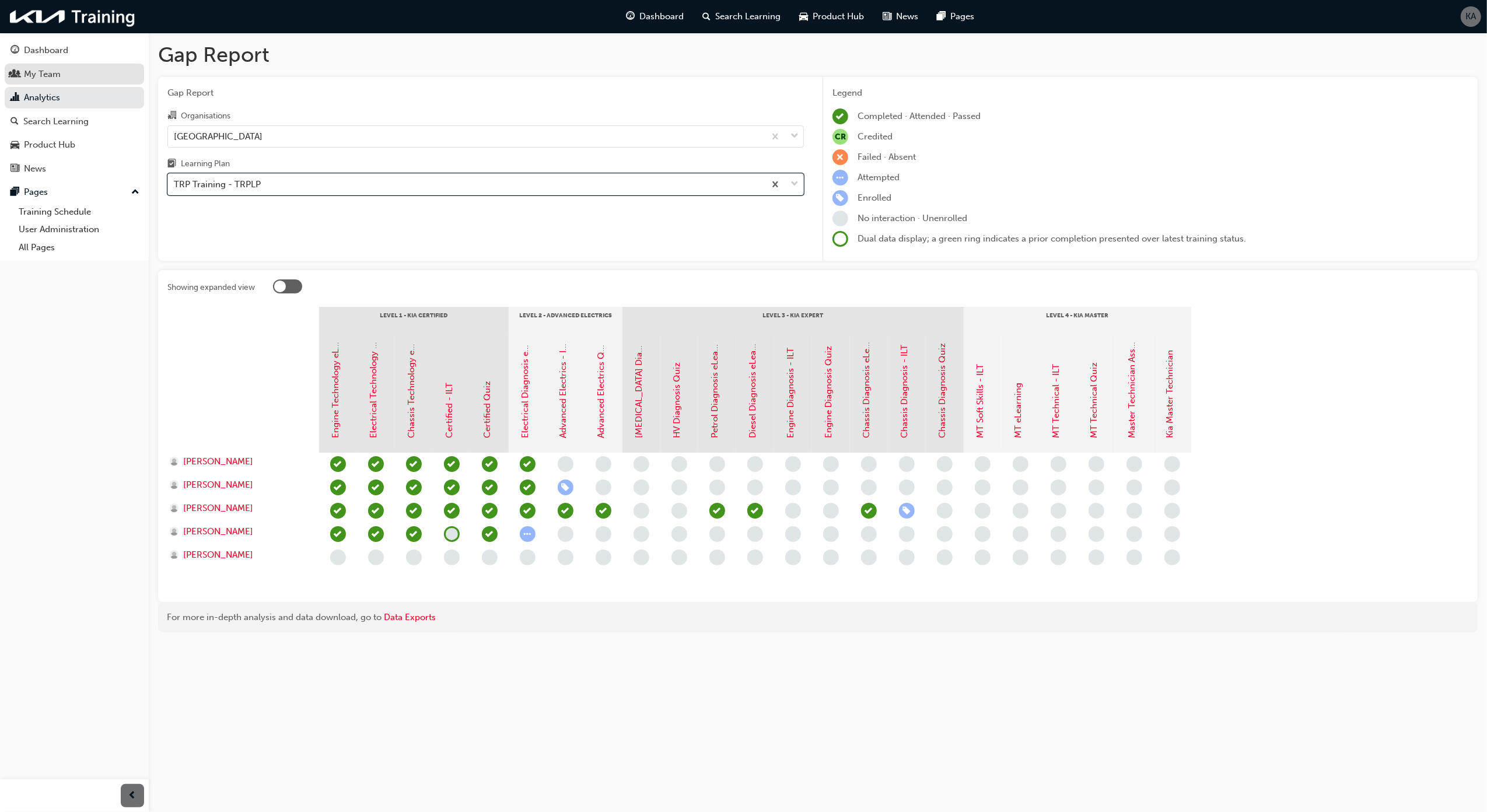
click at [50, 75] on div "My Team" at bounding box center [42, 73] width 37 height 13
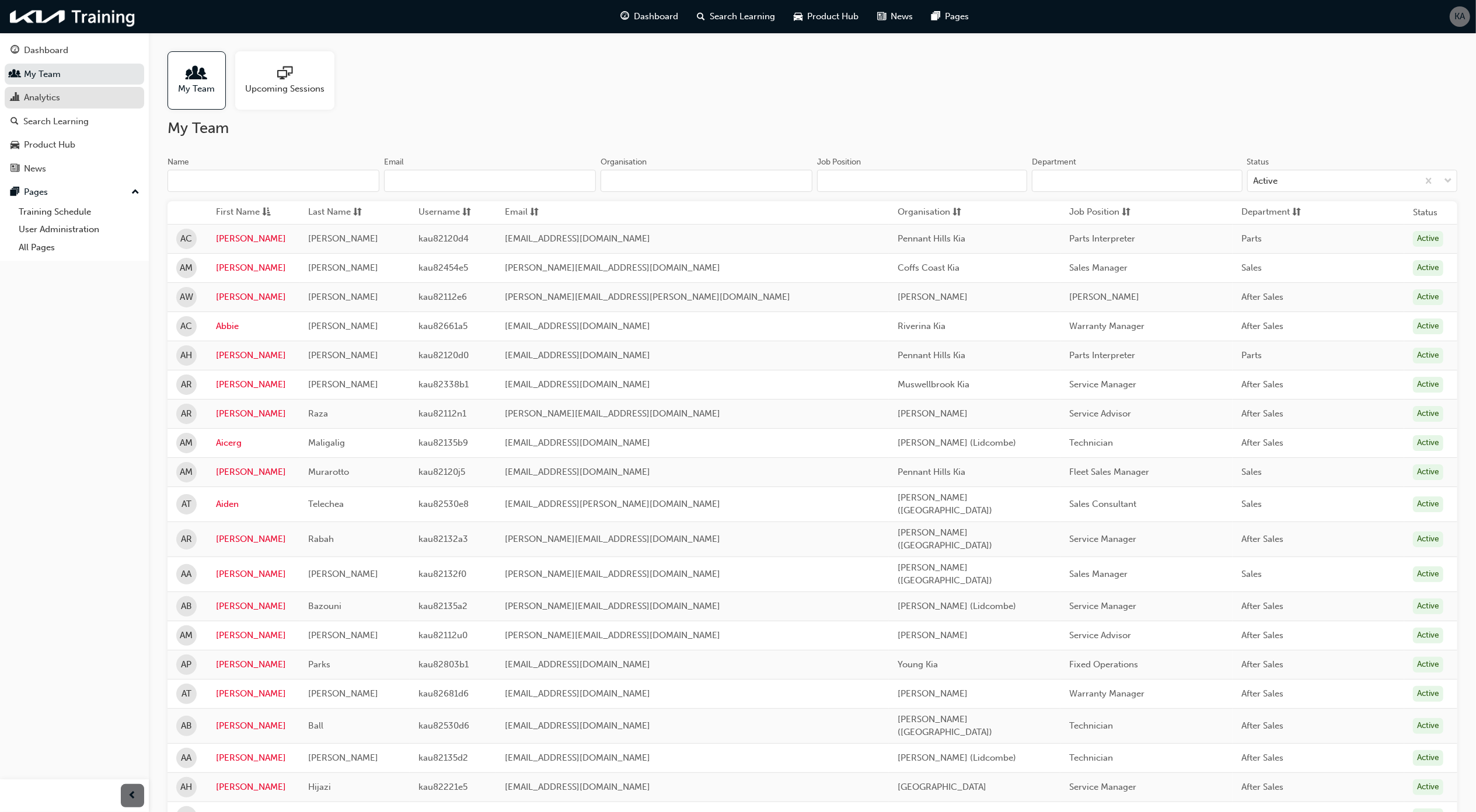
click at [110, 94] on div "Analytics" at bounding box center [74, 98] width 128 height 14
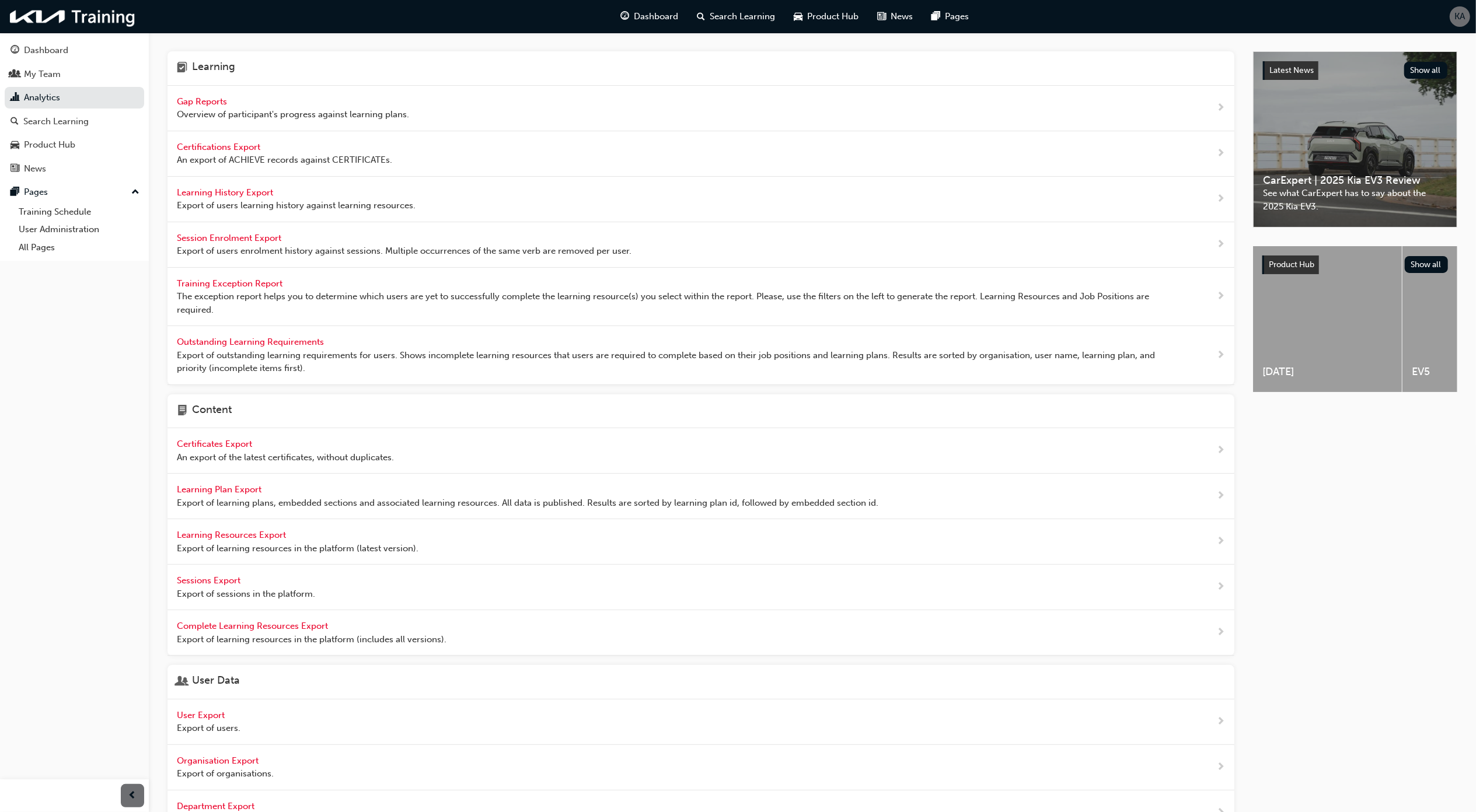
click at [230, 108] on span "Overview of participant's progress against learning plans." at bounding box center [292, 114] width 232 height 13
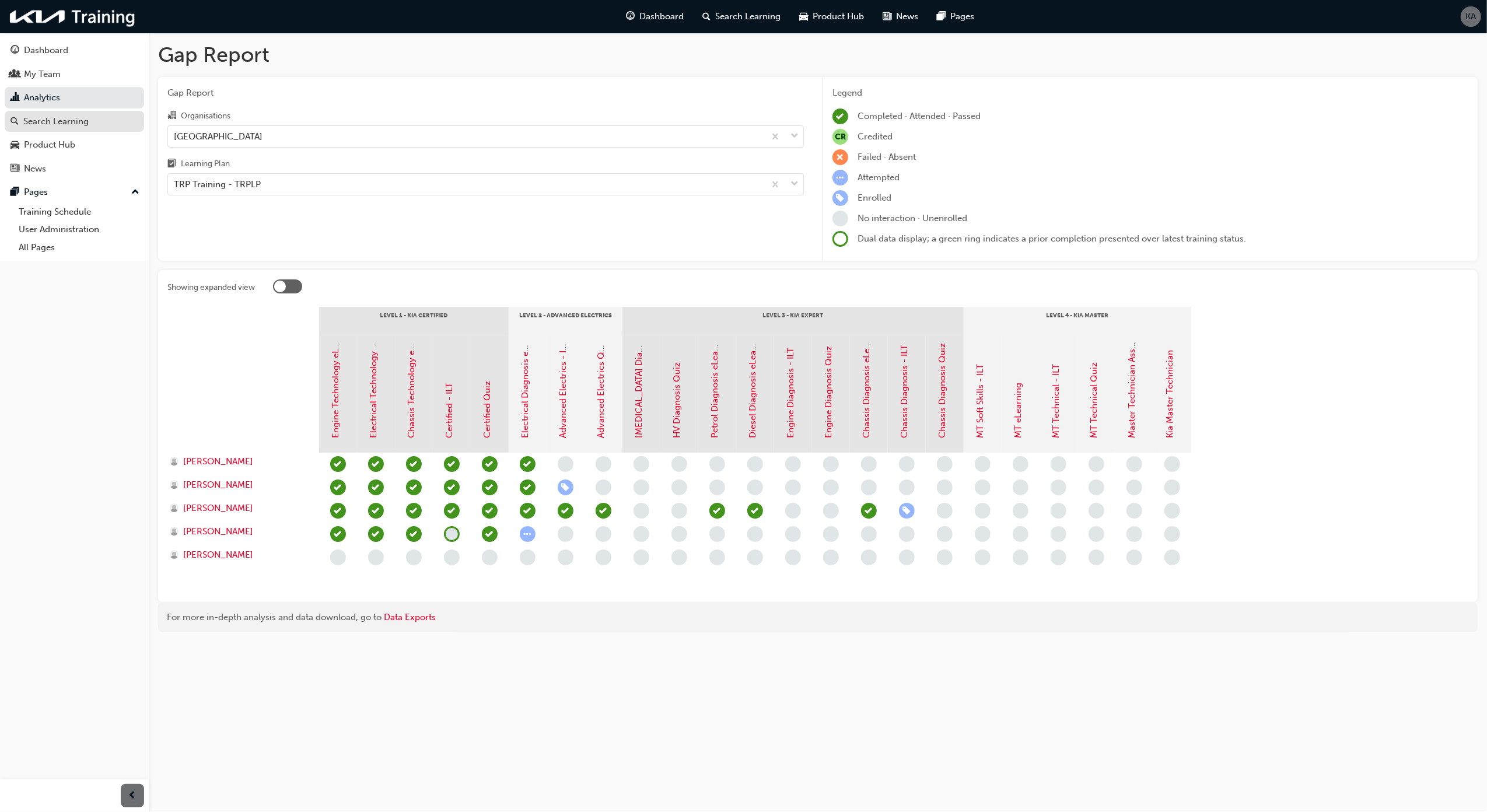
click at [66, 117] on div "Search Learning" at bounding box center [56, 121] width 65 height 13
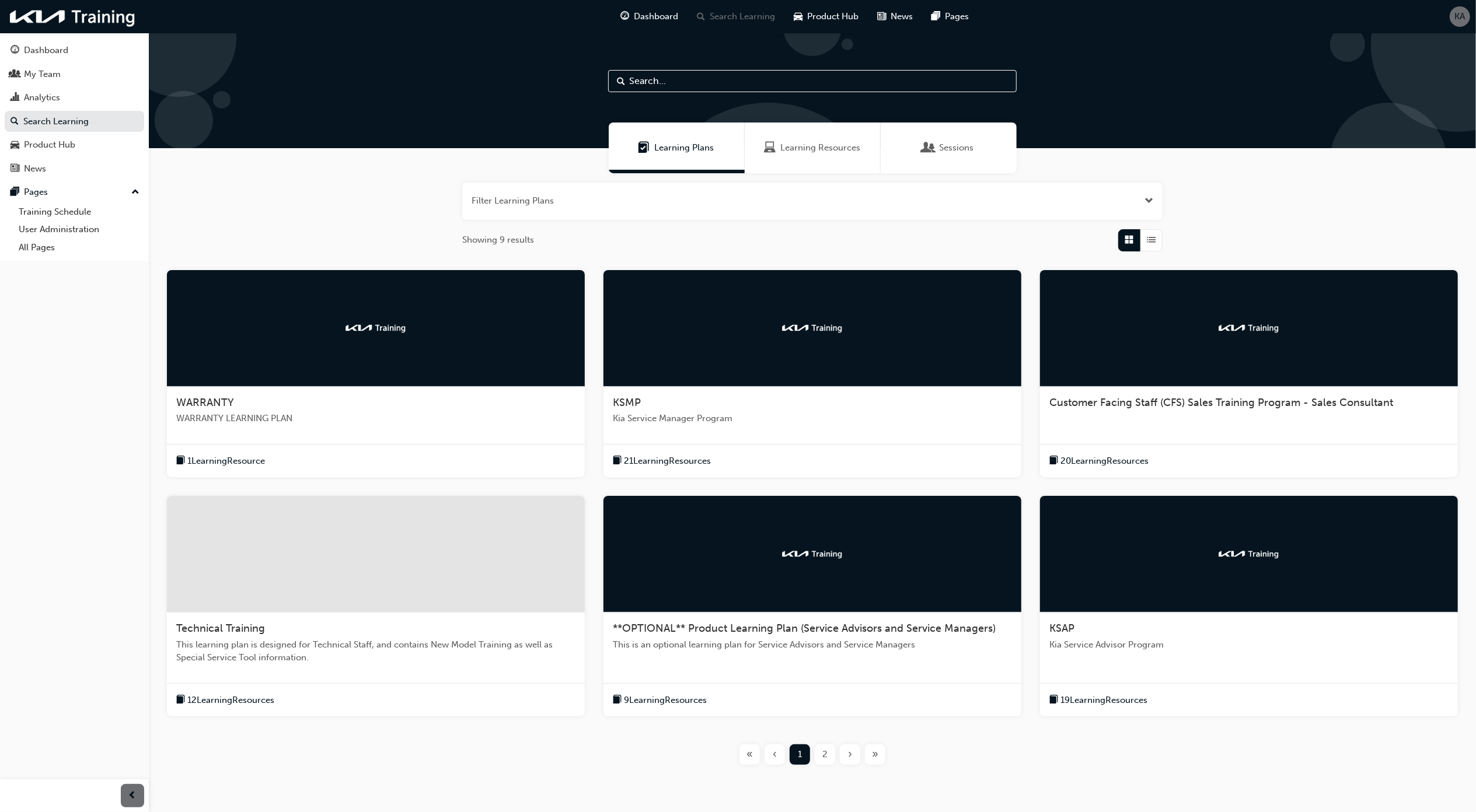
click at [377, 352] on div at bounding box center [376, 328] width 418 height 117
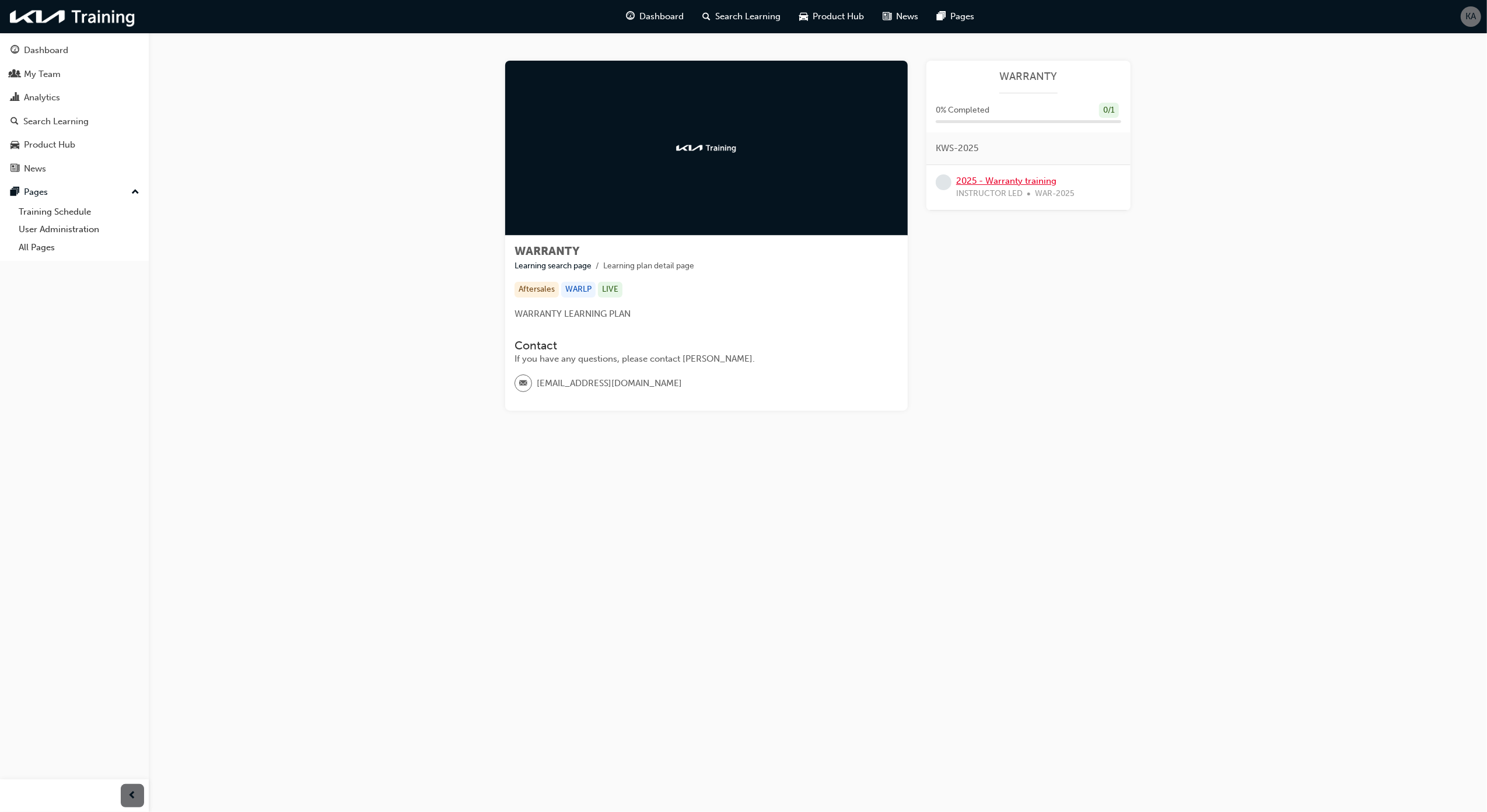
click at [1007, 185] on link "2025 - Warranty training" at bounding box center [1007, 181] width 100 height 11
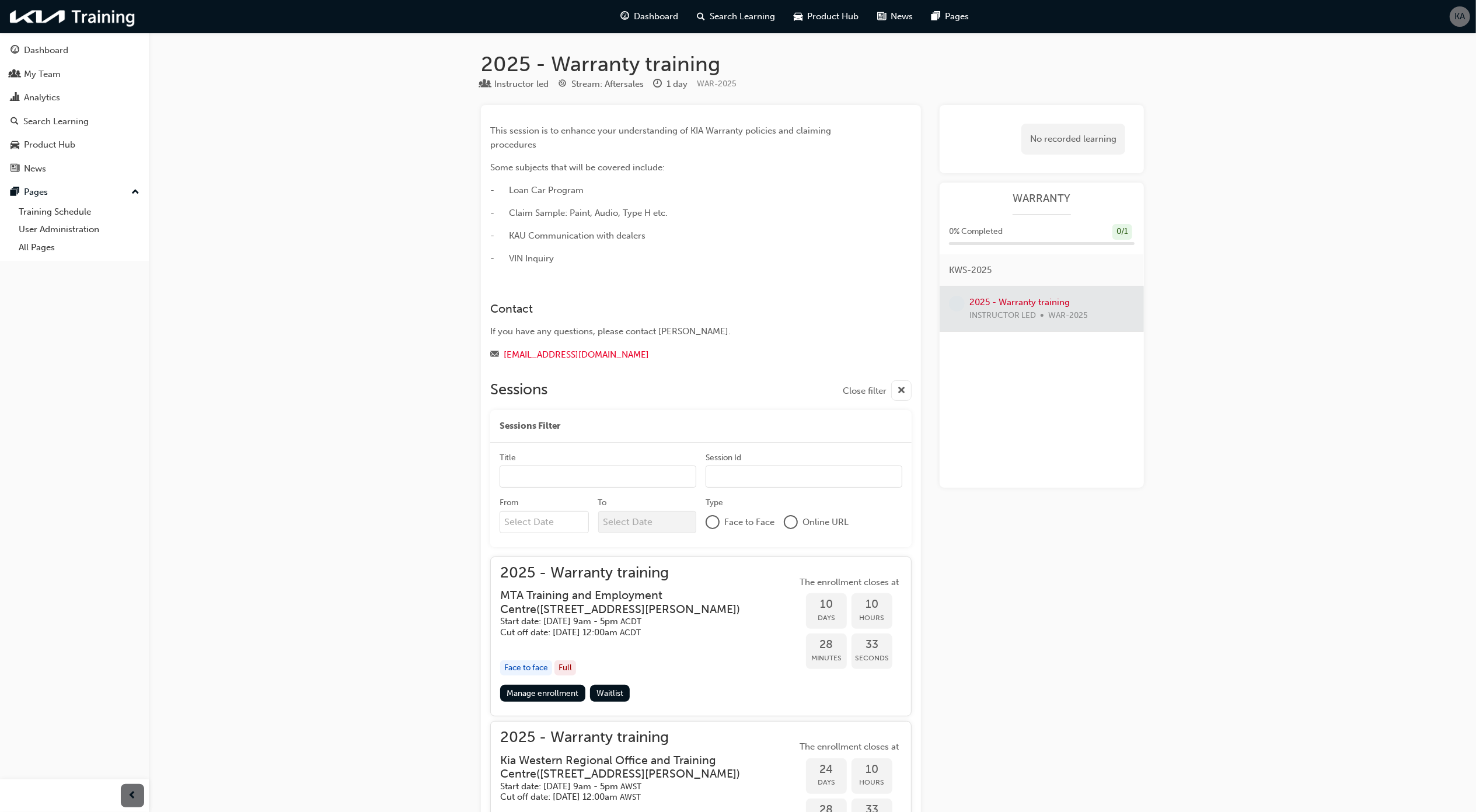
scroll to position [345, 0]
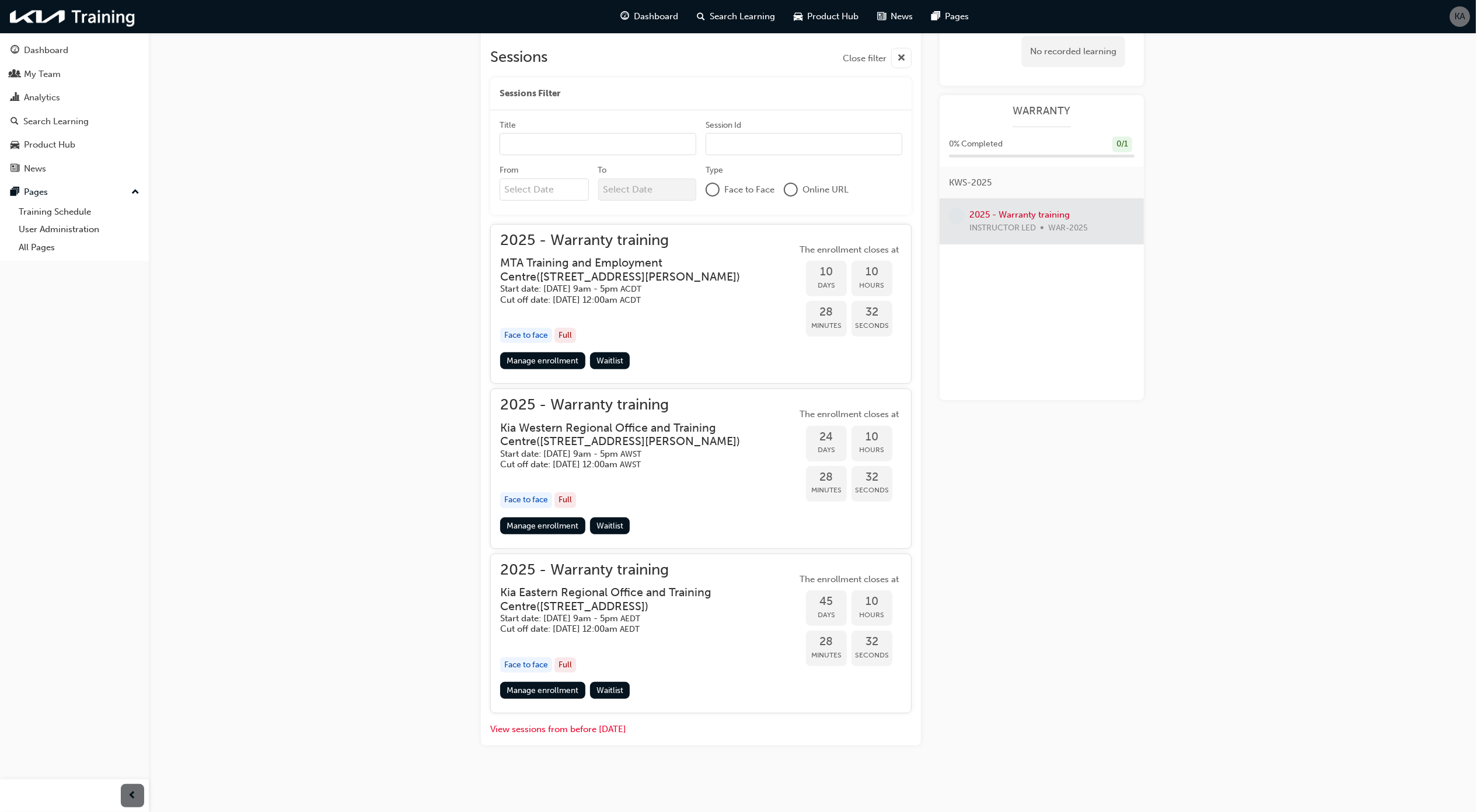
drag, startPoint x: 543, startPoint y: 693, endPoint x: 829, endPoint y: 684, distance: 286.1
click at [544, 693] on link "Manage enrollment" at bounding box center [543, 690] width 85 height 17
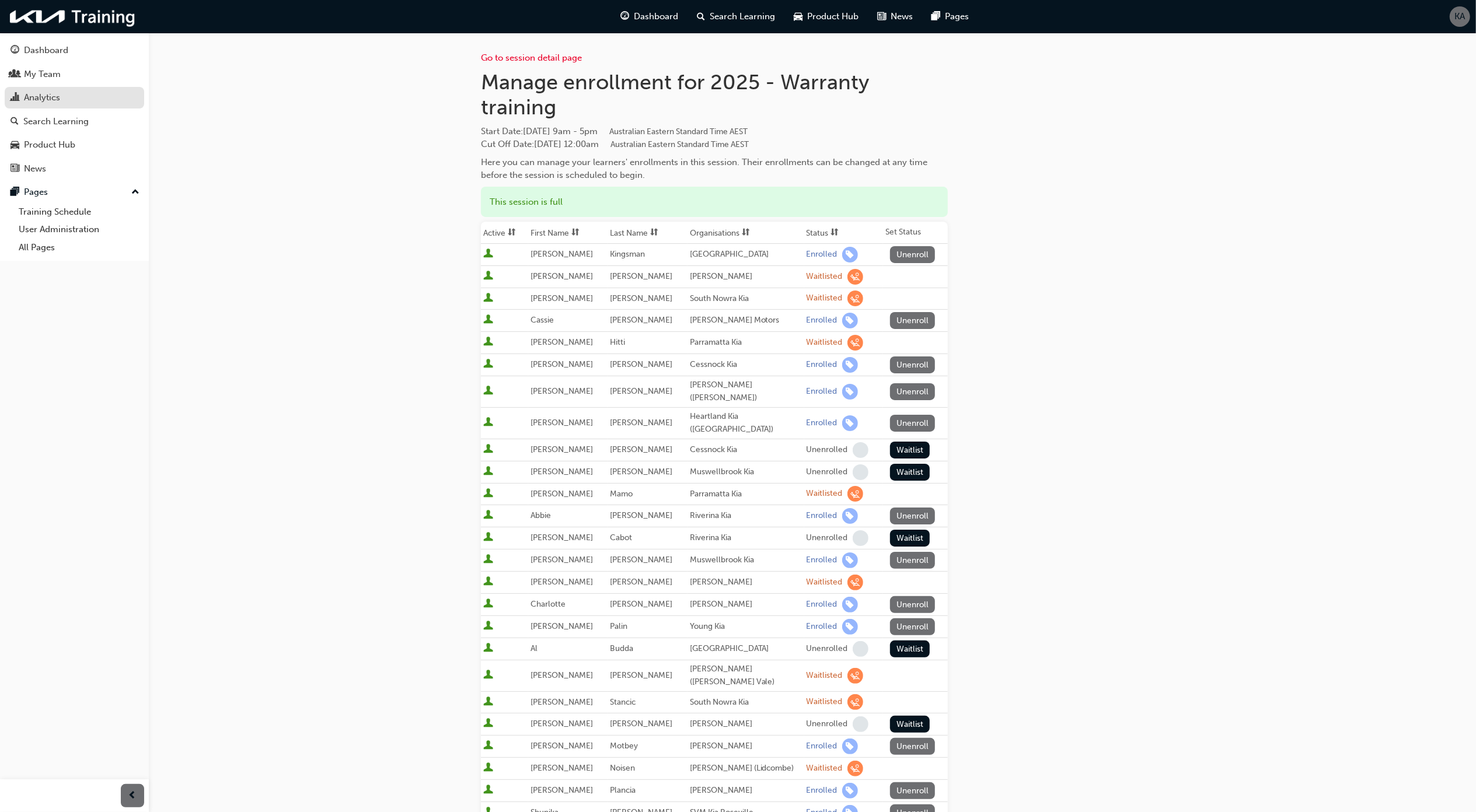
click at [61, 101] on div "Analytics" at bounding box center [74, 98] width 128 height 14
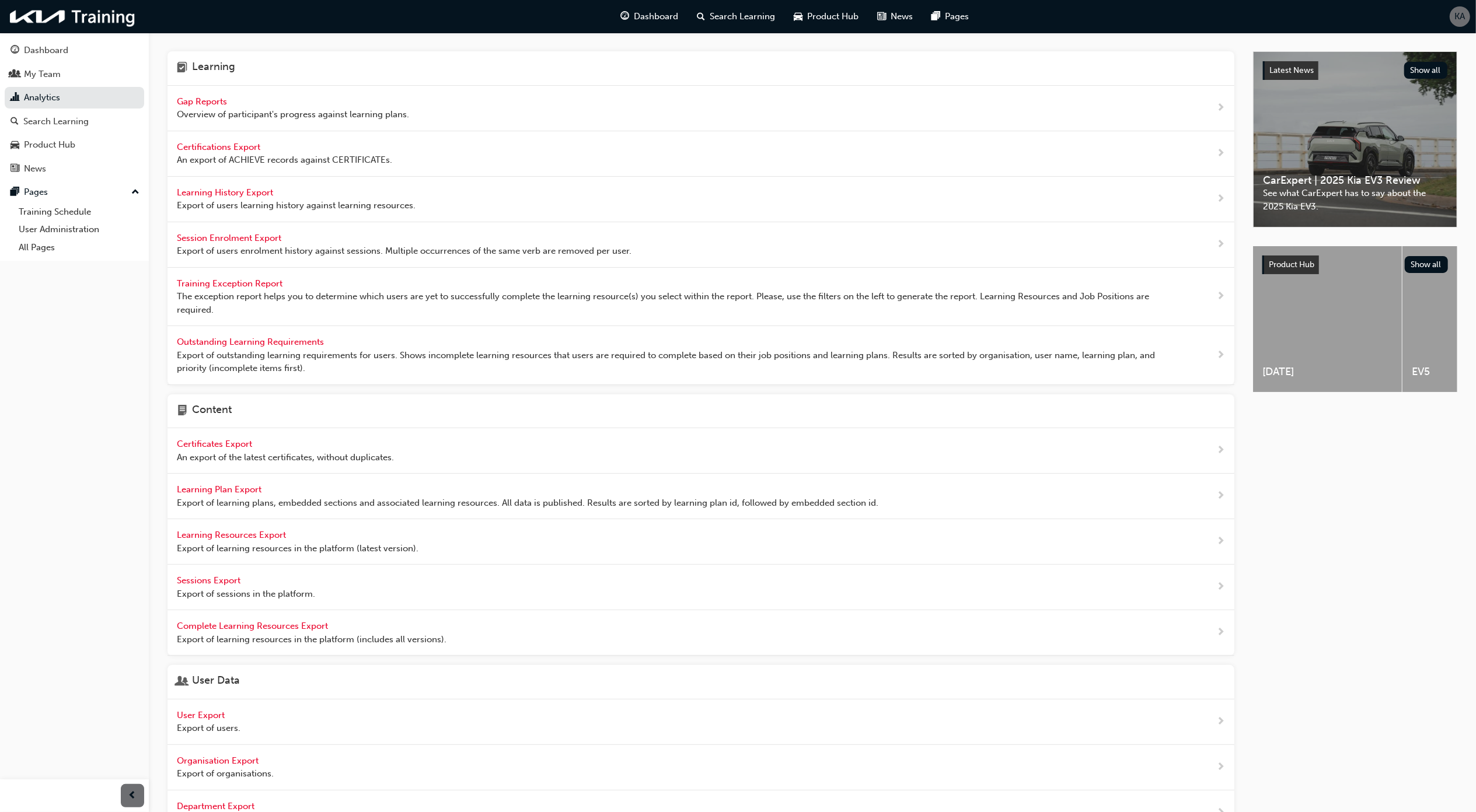
click at [230, 115] on span "Overview of participant's progress against learning plans." at bounding box center [292, 114] width 232 height 13
